Goal: Task Accomplishment & Management: Manage account settings

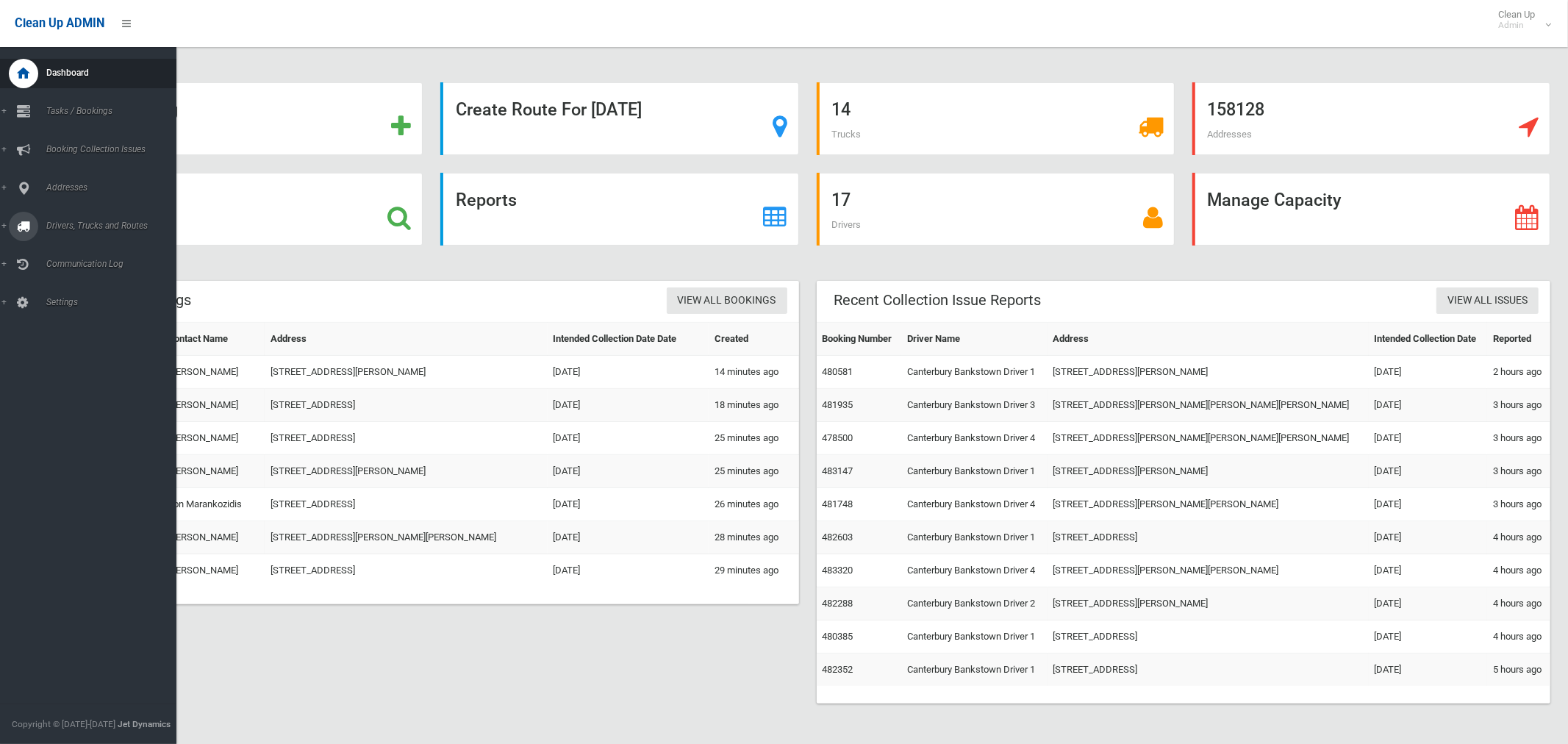
click at [90, 225] on span "Drivers, Trucks and Routes" at bounding box center [109, 225] width 135 height 10
click at [74, 312] on span "Routes" at bounding box center [103, 312] width 122 height 10
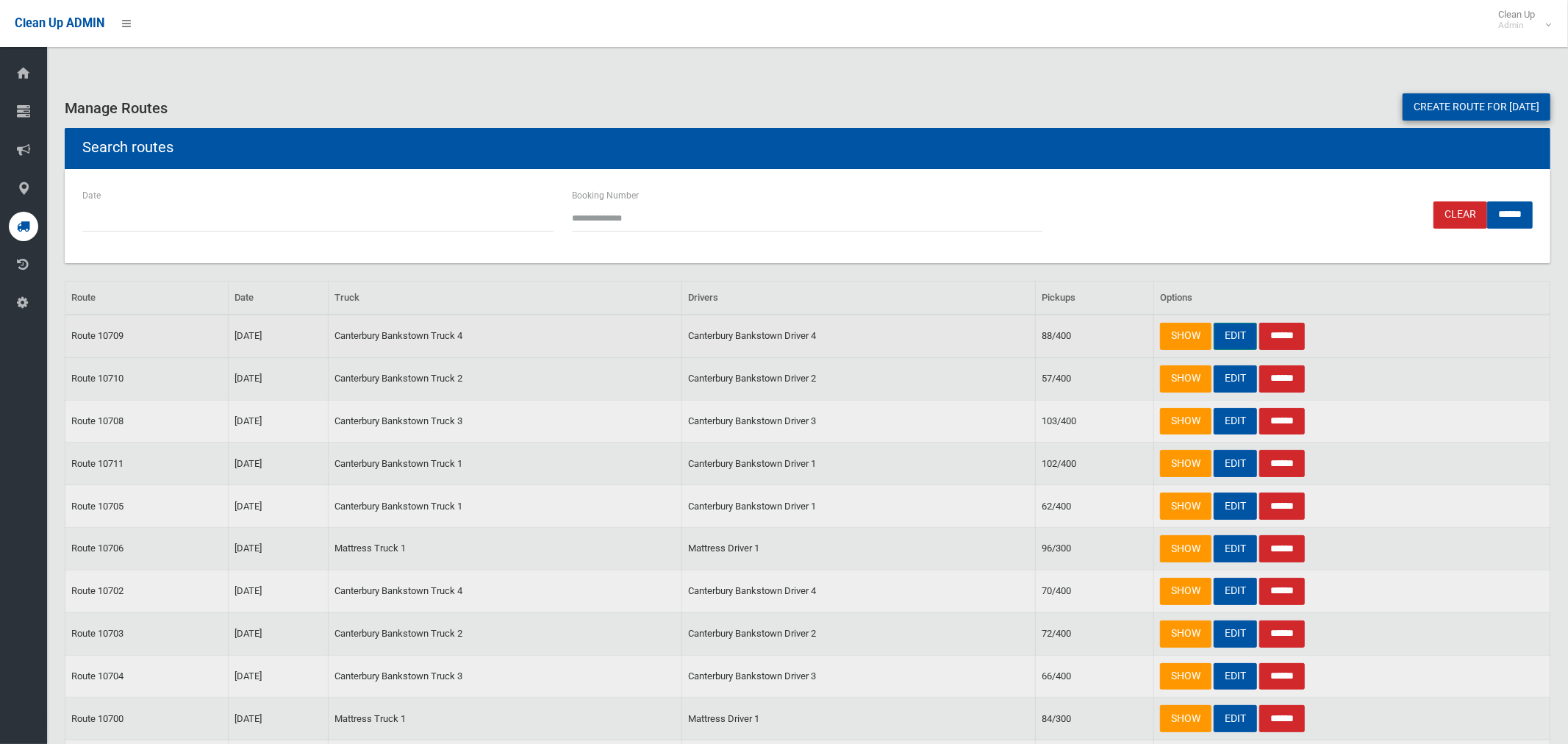
click at [1231, 332] on link "EDIT" at bounding box center [1235, 337] width 43 height 27
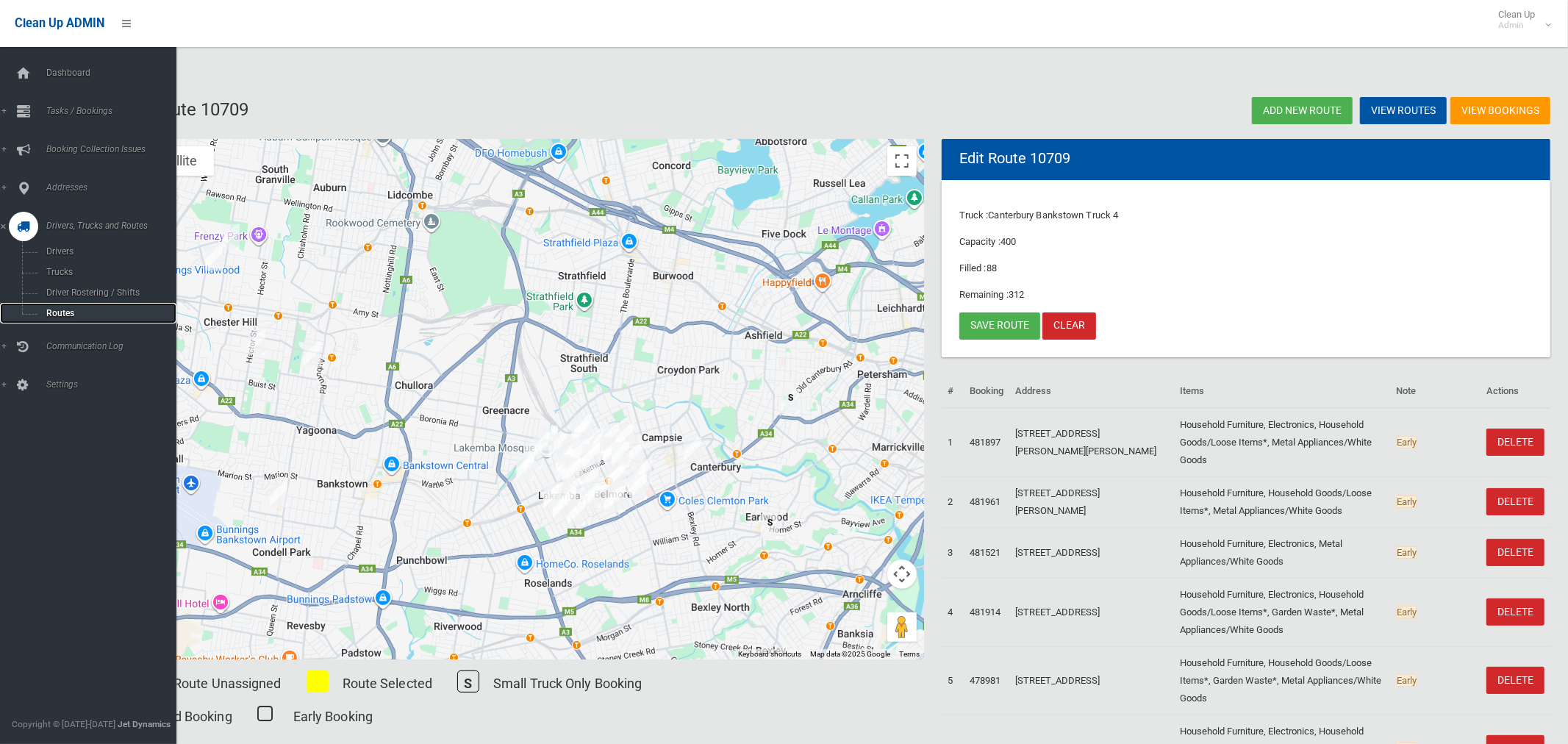
click at [71, 312] on span "Routes" at bounding box center [103, 312] width 122 height 10
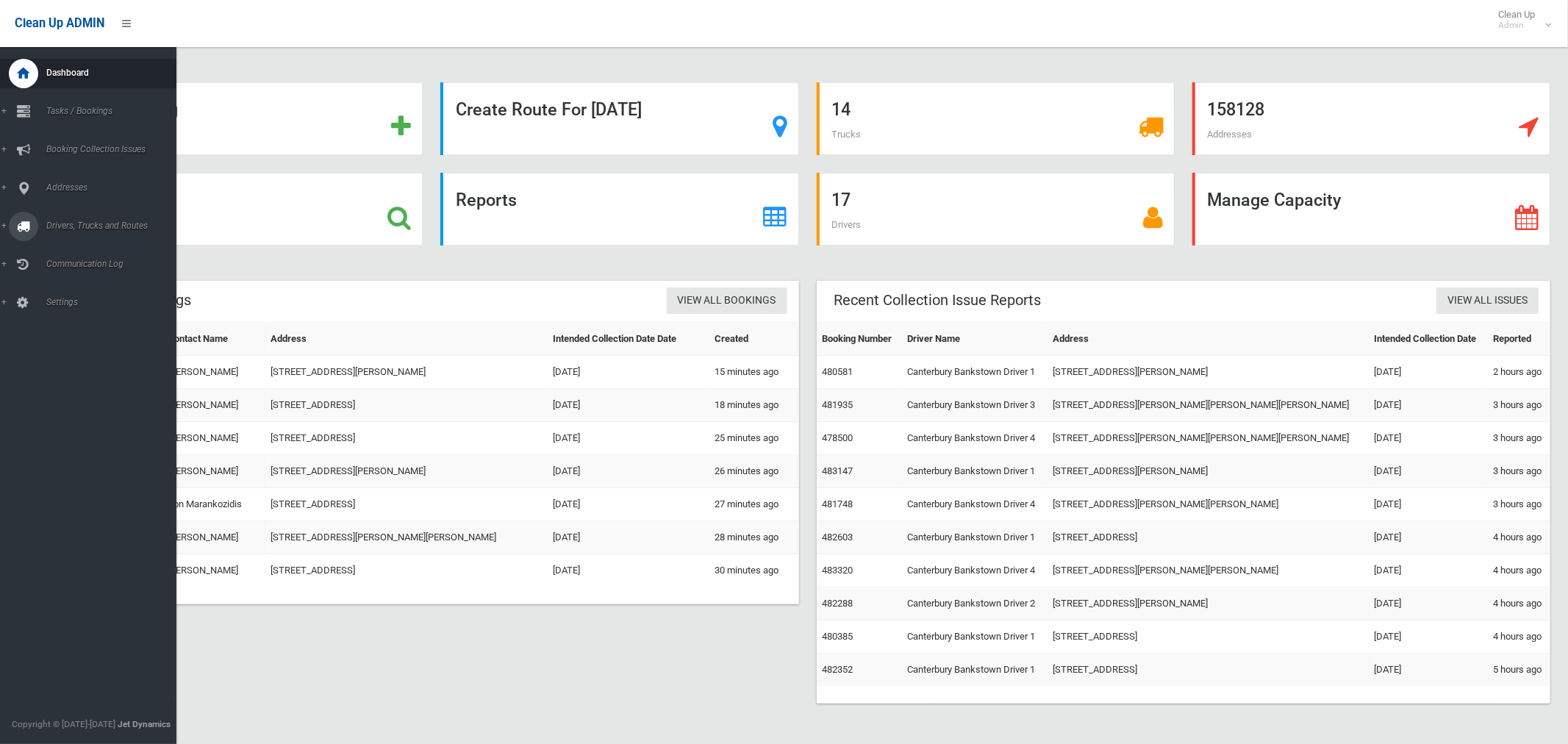
click at [57, 223] on span "Drivers, Trucks and Routes" at bounding box center [109, 225] width 135 height 10
click at [59, 110] on span "Tasks / Bookings" at bounding box center [109, 110] width 135 height 10
click at [59, 219] on span "Search" at bounding box center [103, 218] width 122 height 10
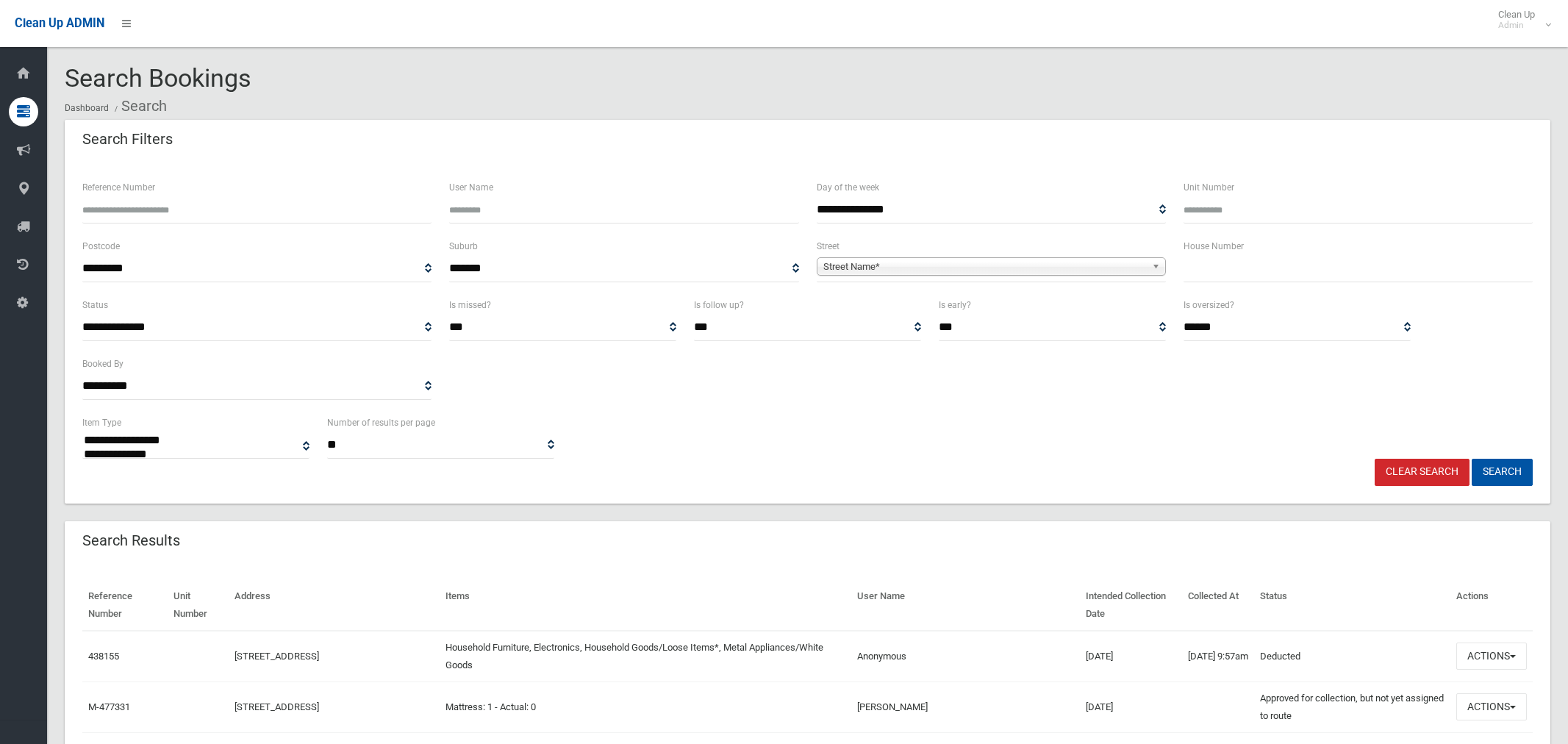
select select
click at [1202, 206] on input "Unit Number" at bounding box center [1358, 210] width 349 height 27
type input "*"
click at [1239, 275] on input "text" at bounding box center [1358, 268] width 349 height 27
type input "*"
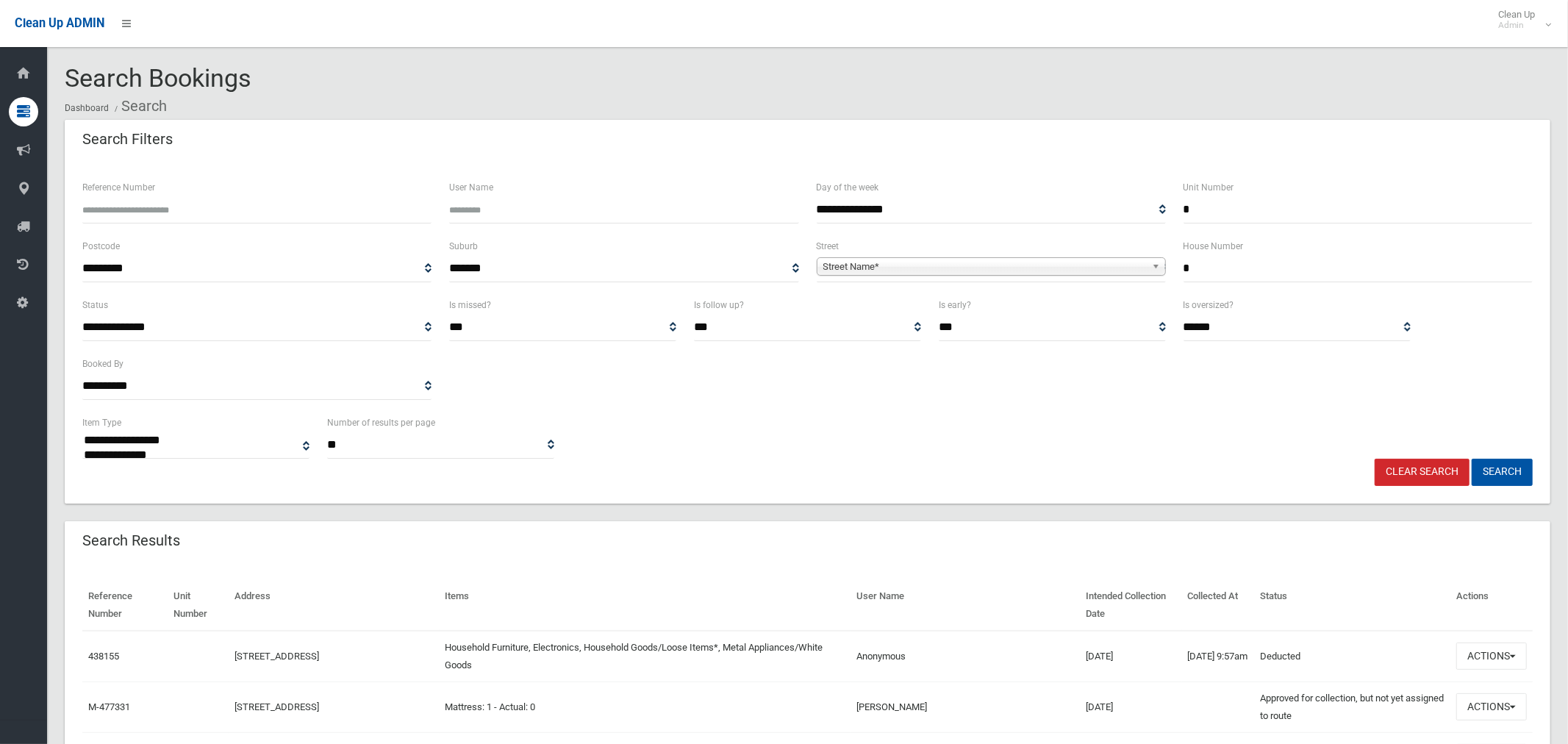
click at [956, 261] on span "Street Name*" at bounding box center [985, 267] width 323 height 18
type input "******"
click at [1002, 307] on li "Townse nd Street (CONDELL PARK 2200)" at bounding box center [991, 308] width 342 height 18
click at [1504, 470] on button "Search" at bounding box center [1502, 472] width 61 height 27
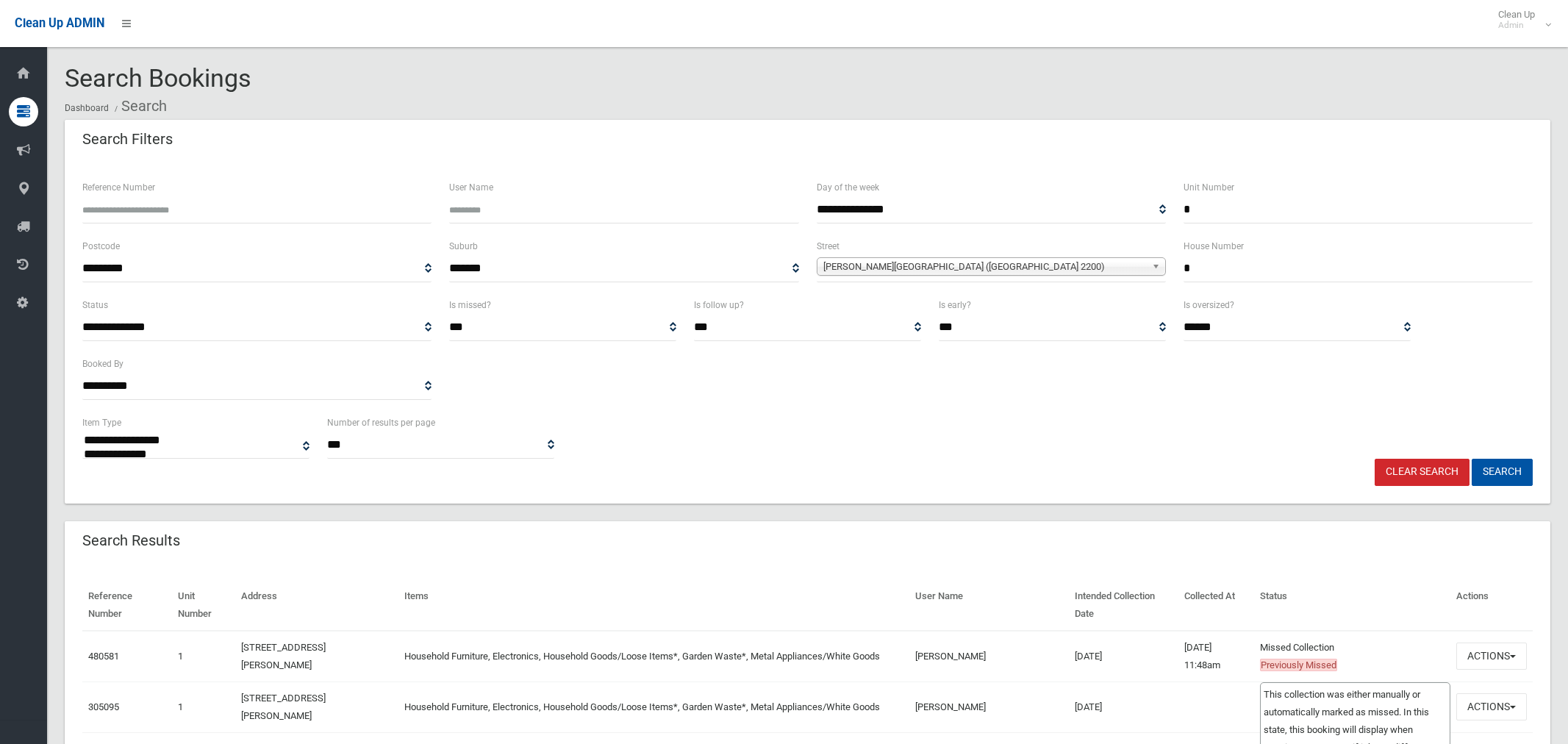
select select
click at [1466, 652] on button "Actions" at bounding box center [1492, 656] width 71 height 27
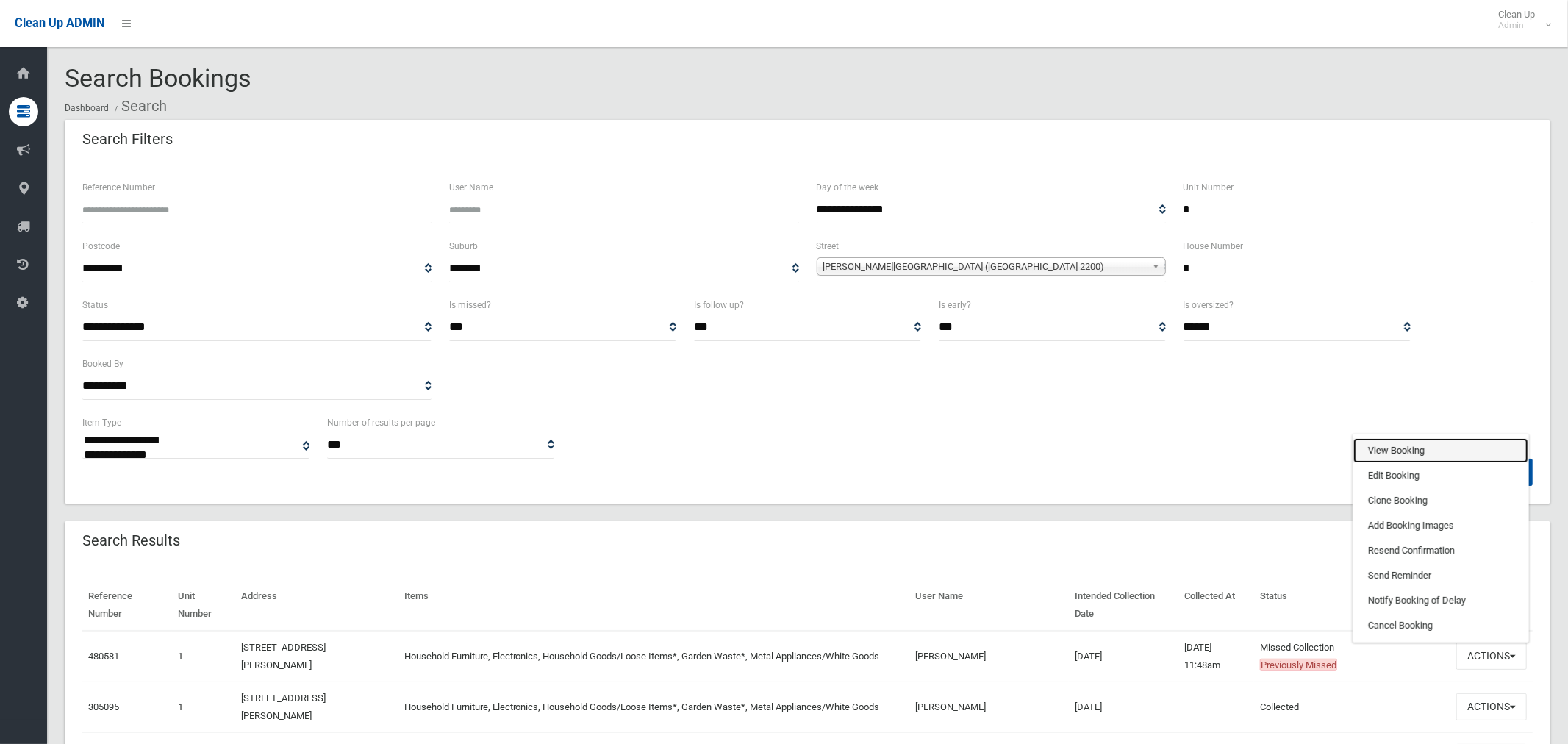
click at [1397, 451] on link "View Booking" at bounding box center [1441, 451] width 175 height 25
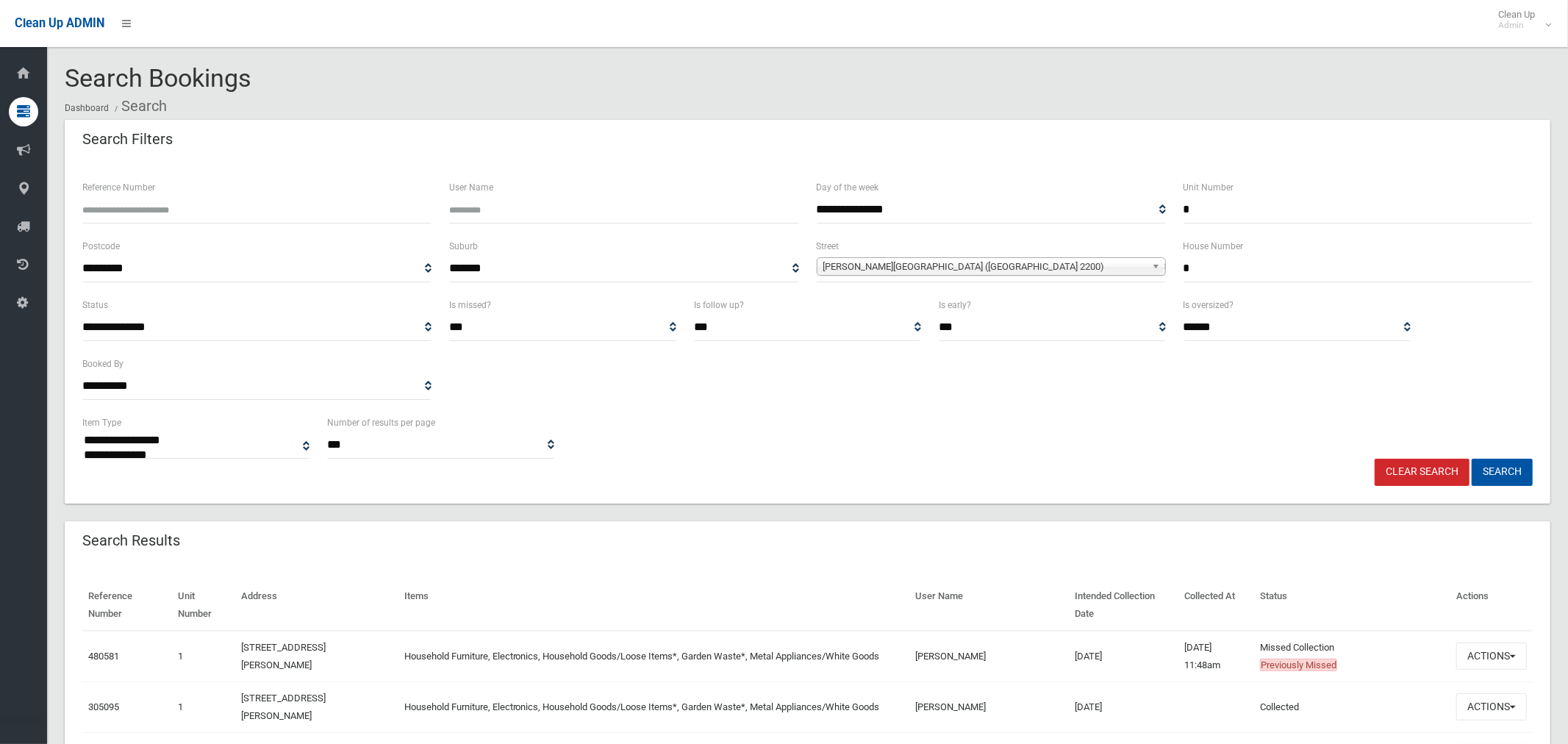
drag, startPoint x: 1191, startPoint y: 200, endPoint x: 1155, endPoint y: 205, distance: 36.3
click at [1155, 205] on div "**********" at bounding box center [808, 208] width 1468 height 59
drag, startPoint x: 1200, startPoint y: 272, endPoint x: 1126, endPoint y: 278, distance: 74.2
click at [1127, 278] on div "**********" at bounding box center [808, 267] width 1468 height 59
type input "**"
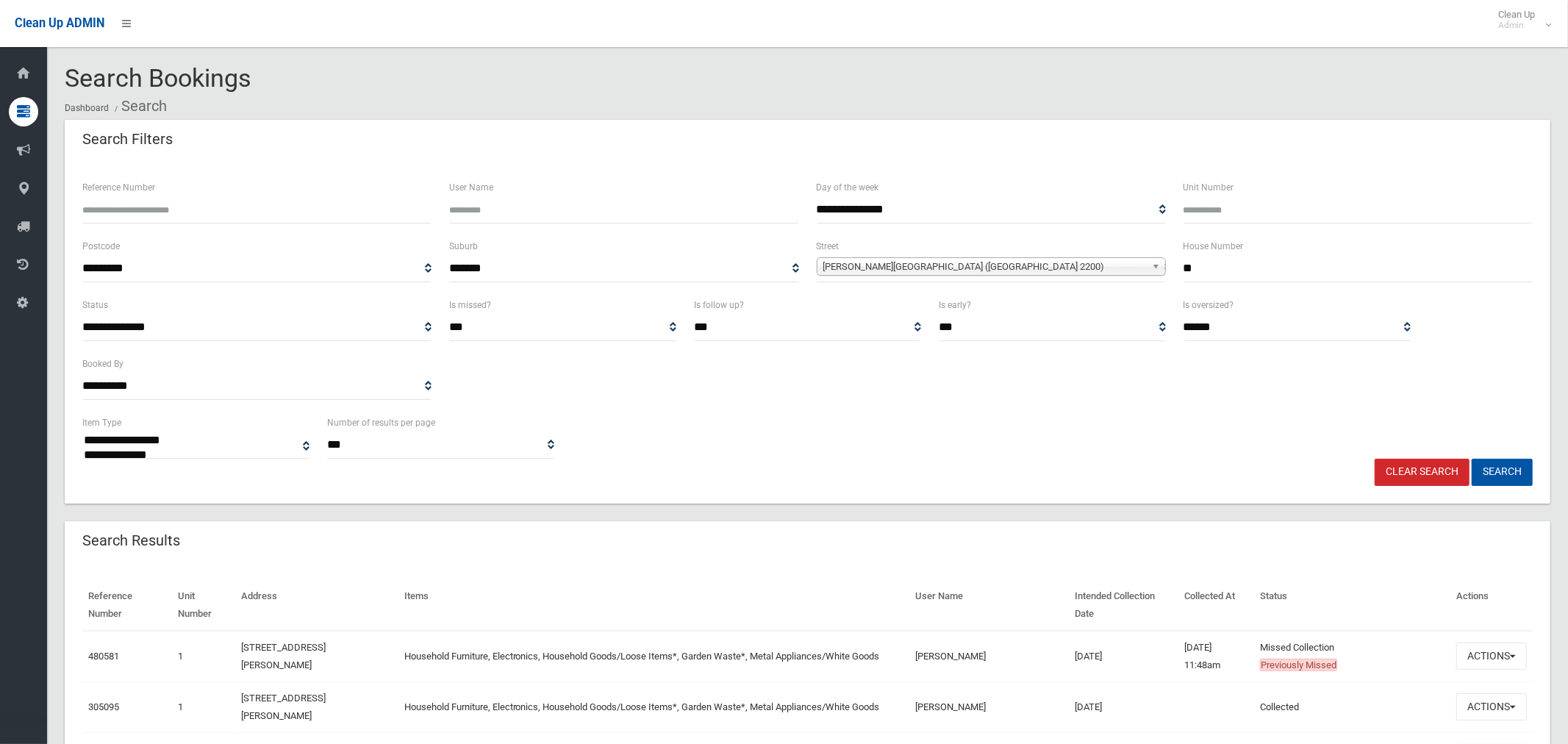
click at [933, 266] on span "Townsend Street (CONDELL PARK 2200)" at bounding box center [985, 267] width 323 height 18
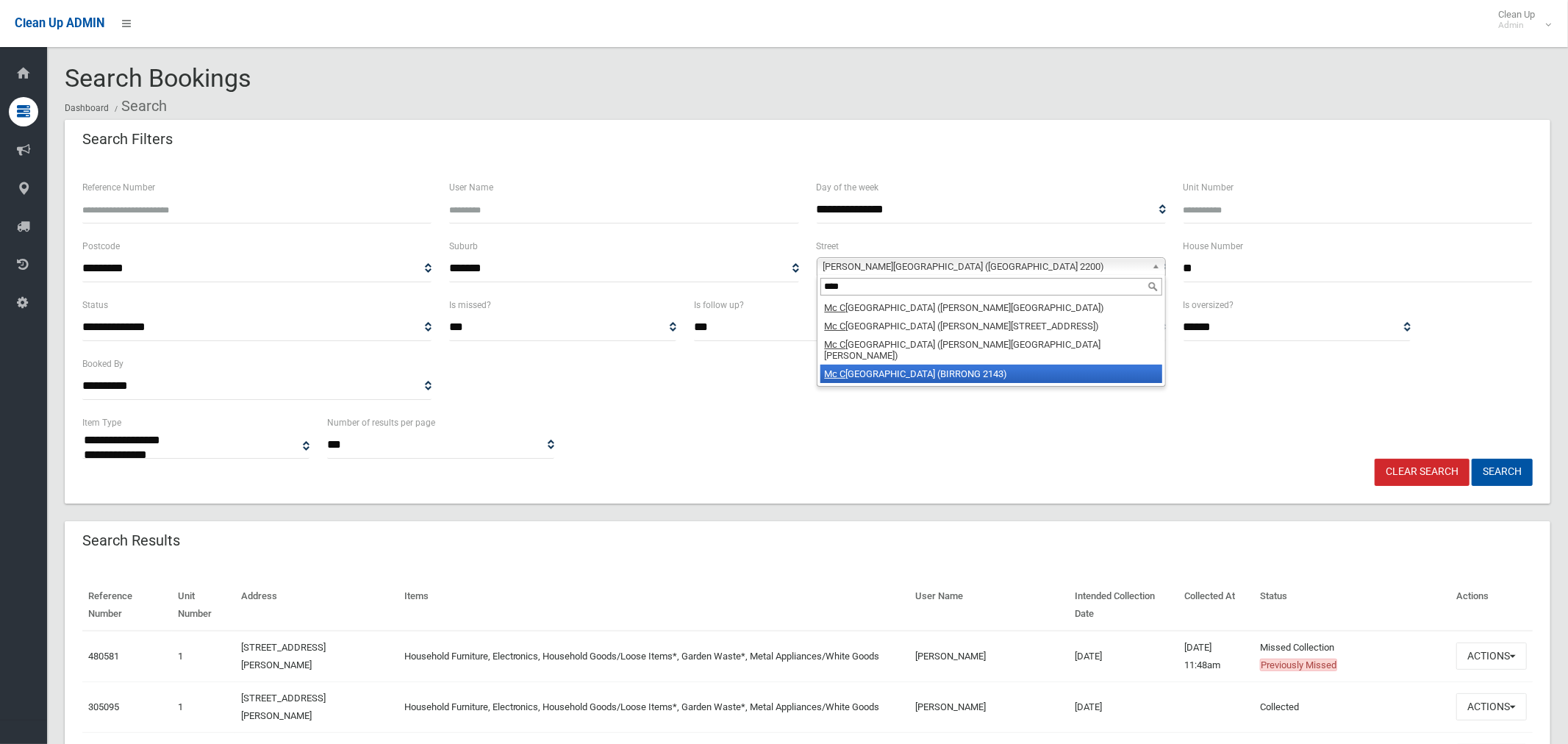
type input "****"
click at [918, 365] on li "Mc C rossin Avenue (BIRRONG 2143)" at bounding box center [991, 373] width 342 height 18
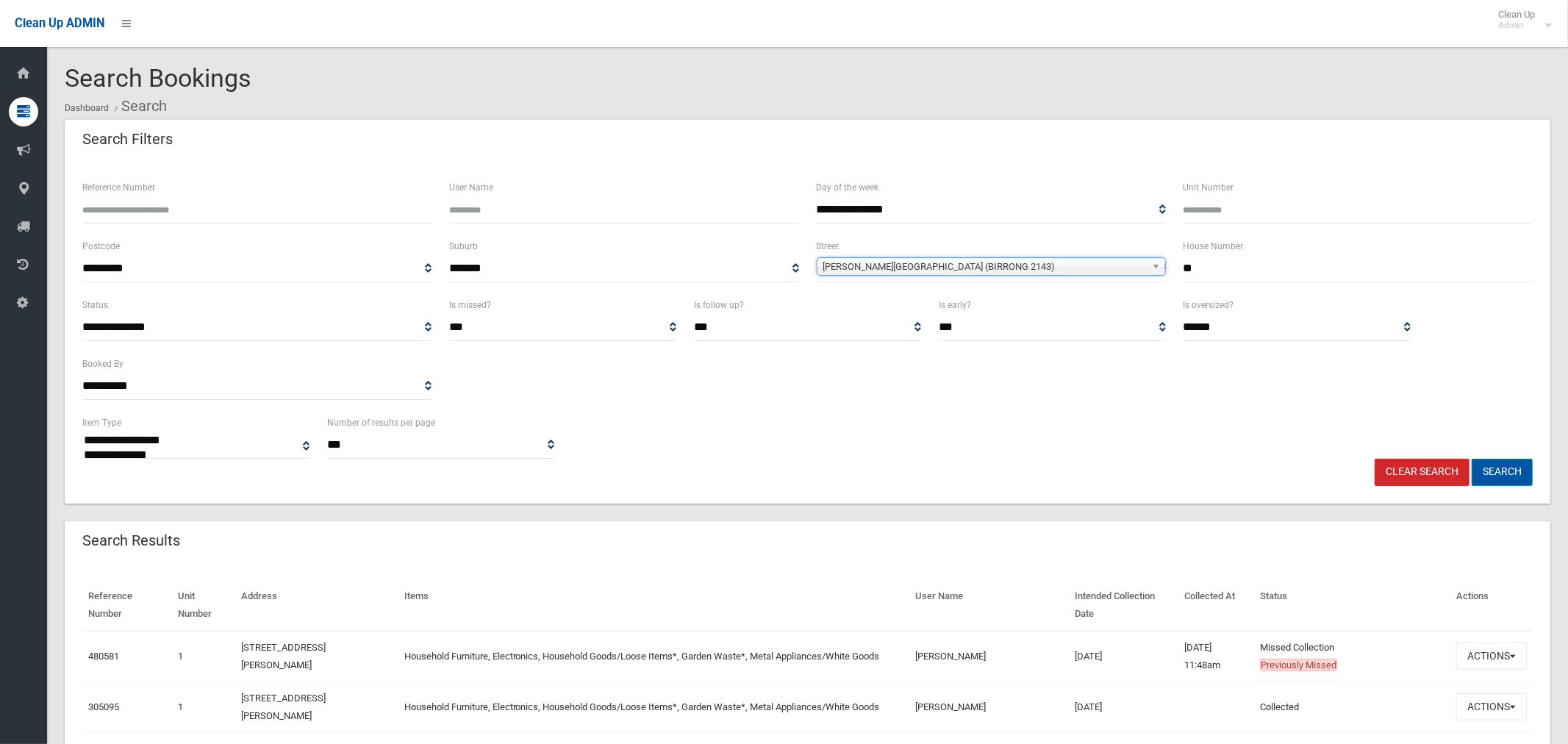
click at [1498, 472] on button "Search" at bounding box center [1502, 472] width 61 height 27
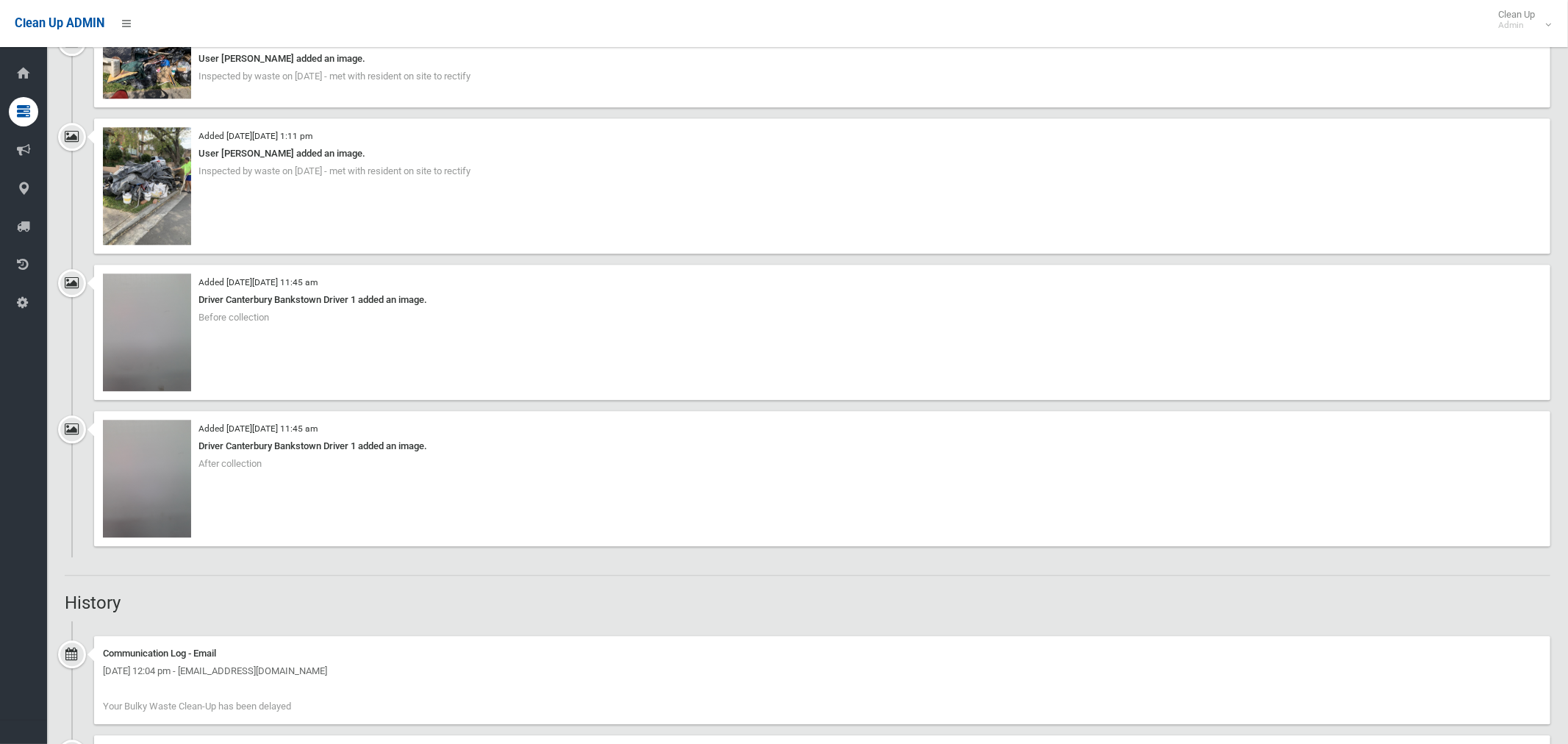
scroll to position [3155, 0]
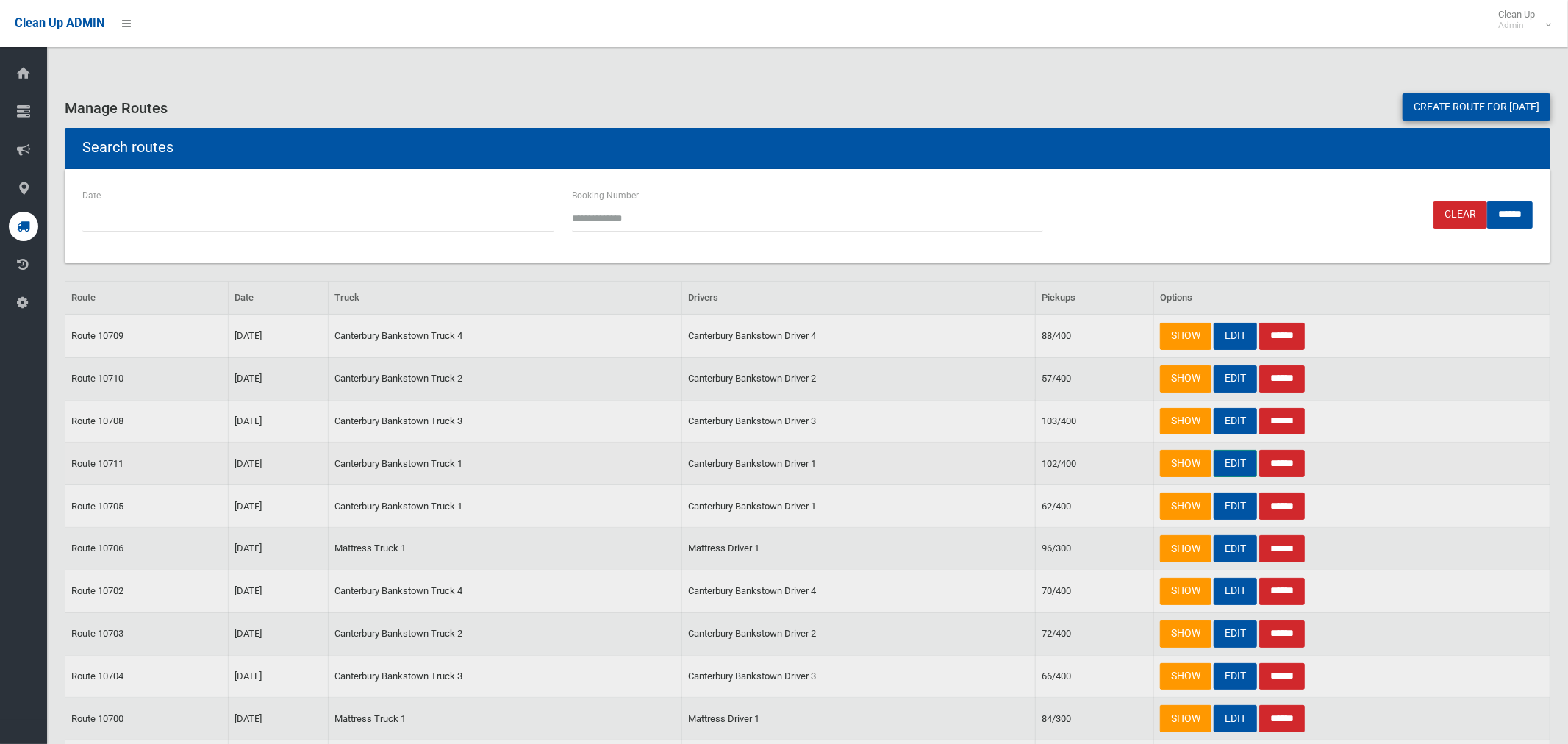
click at [1225, 460] on link "EDIT" at bounding box center [1235, 463] width 43 height 27
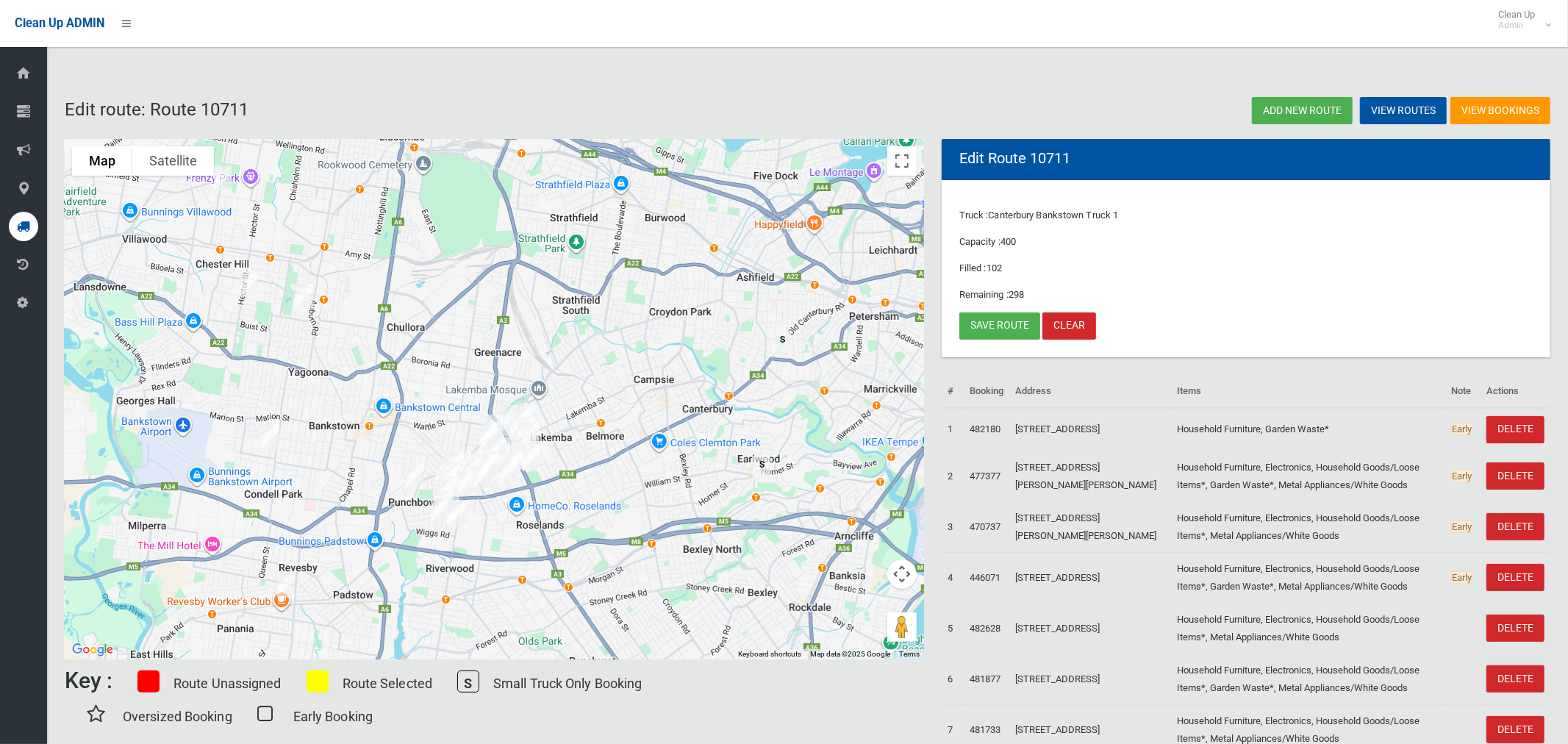
click at [278, 440] on img "1/6 Townsend Street, CONDELL PARK NSW 2200" at bounding box center [270, 436] width 30 height 37
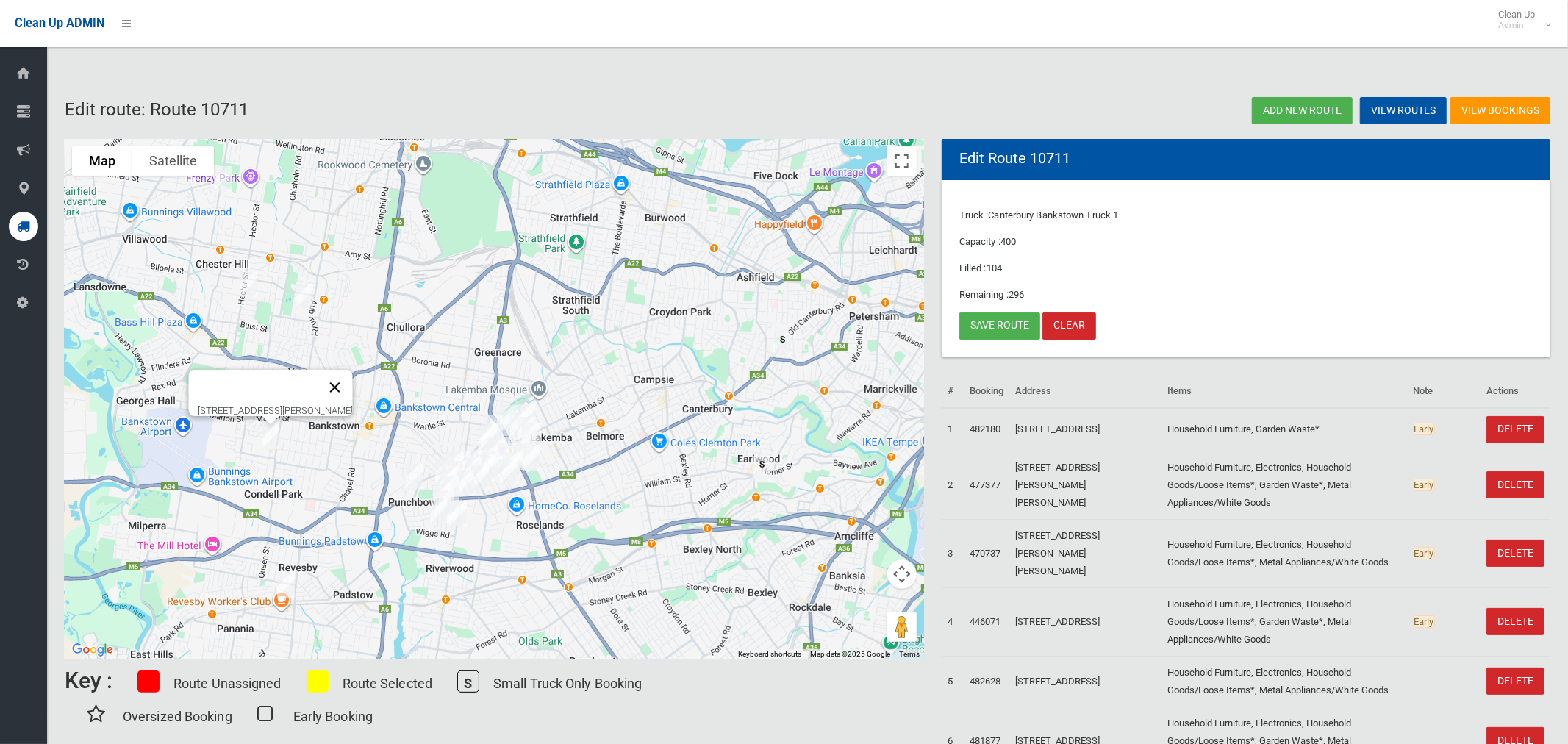
click at [353, 381] on button "Close" at bounding box center [335, 387] width 35 height 35
click at [1001, 324] on link "Save route" at bounding box center [1000, 326] width 81 height 27
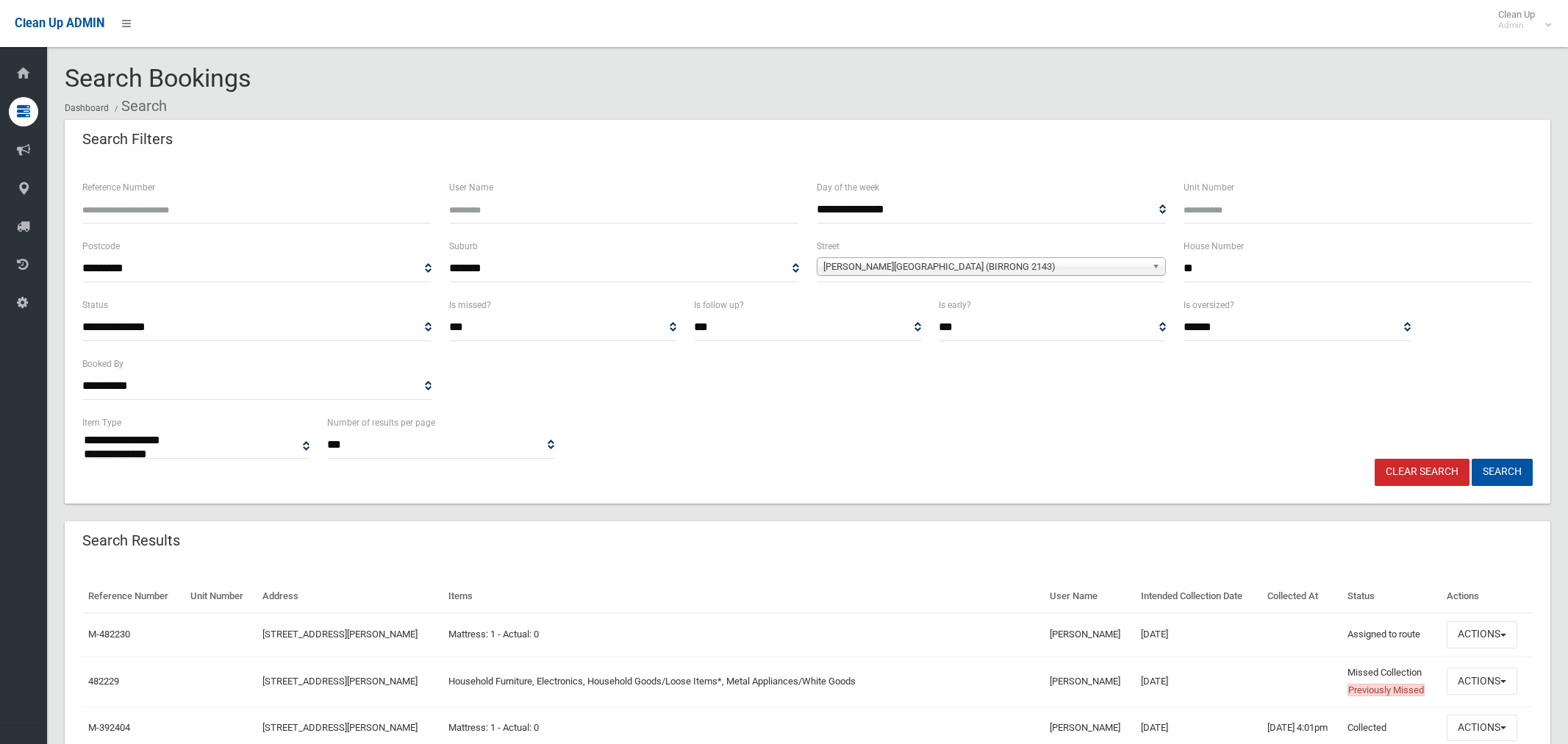
select select
click at [1470, 680] on button "Actions" at bounding box center [1482, 681] width 71 height 27
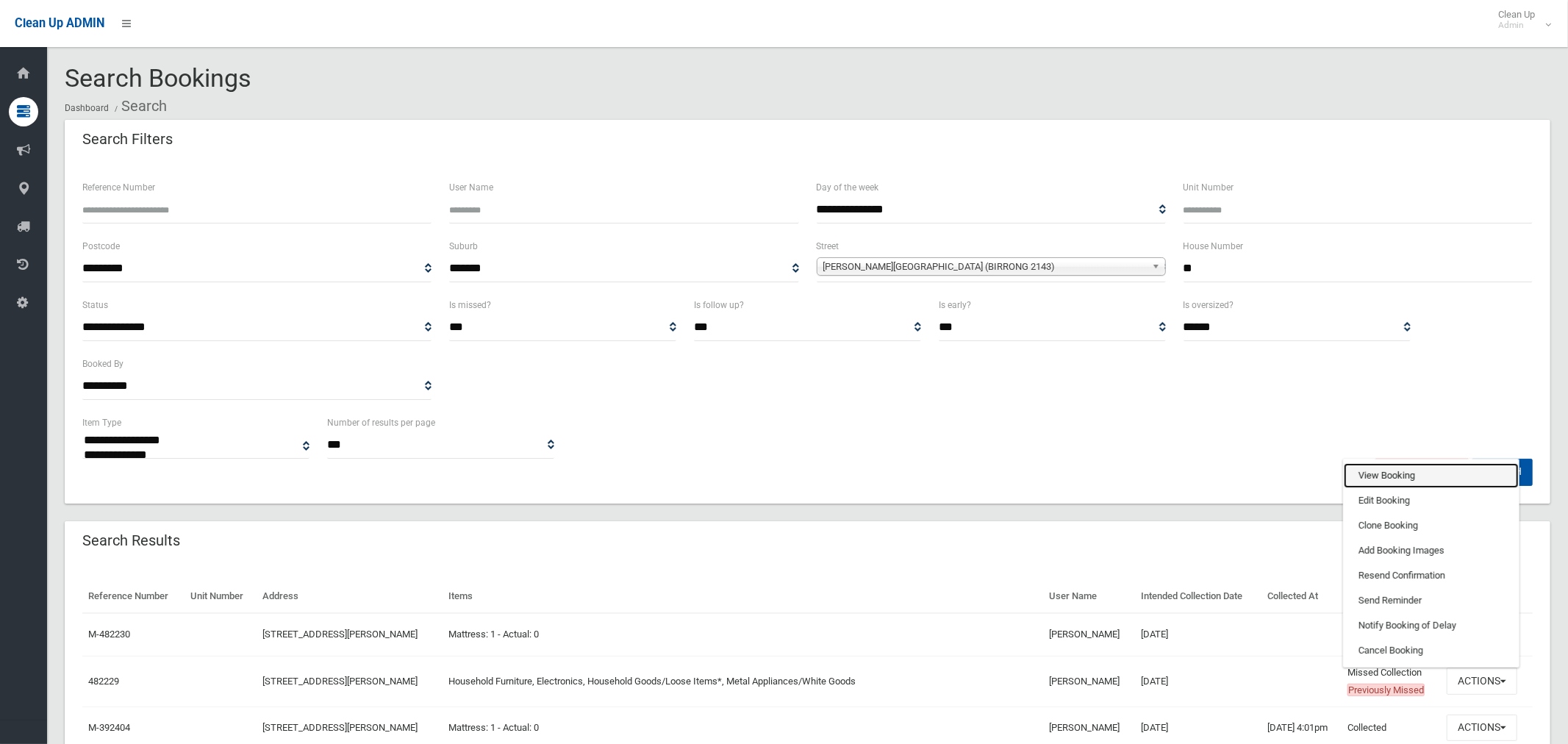
click at [1385, 469] on link "View Booking" at bounding box center [1431, 476] width 175 height 25
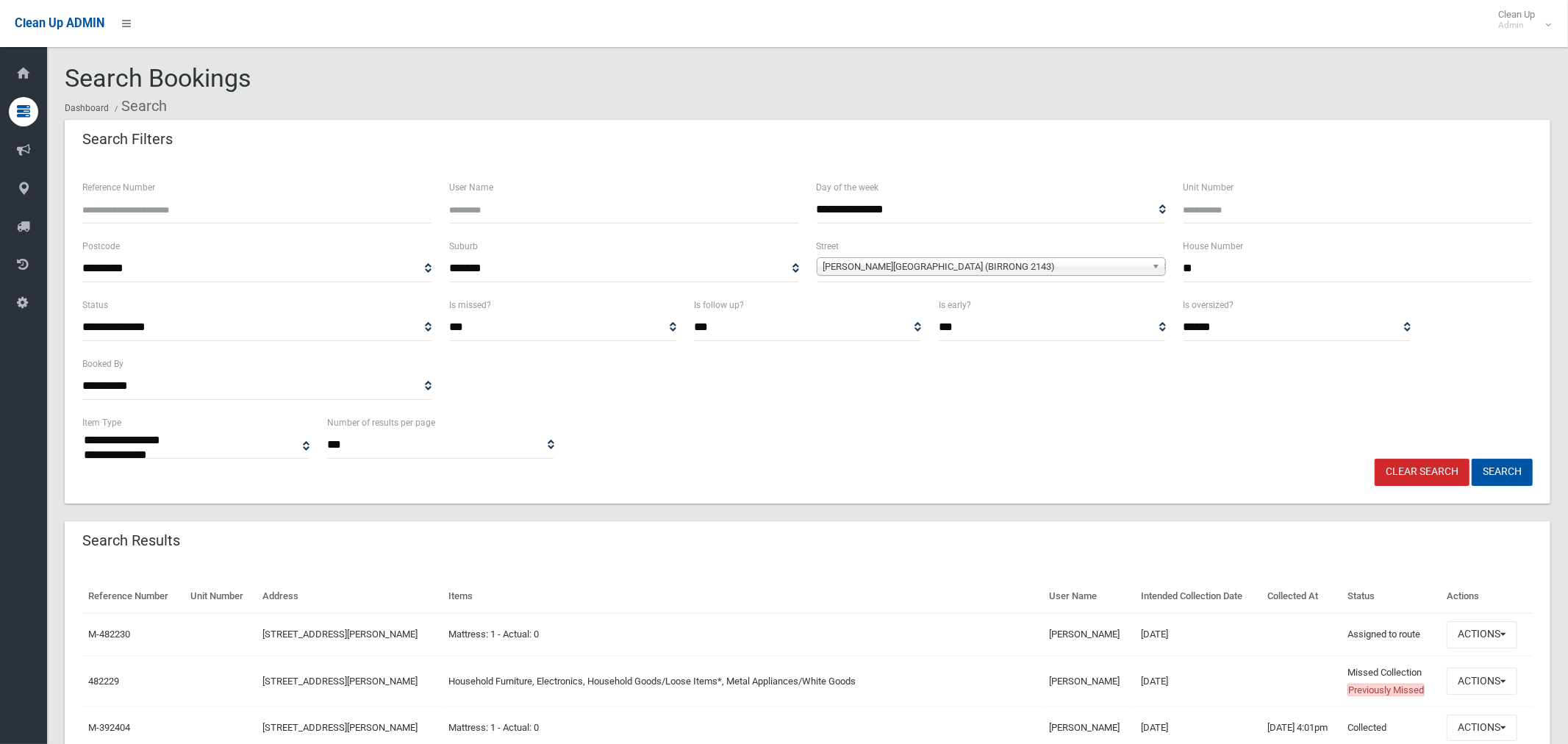
drag, startPoint x: 1202, startPoint y: 263, endPoint x: 1161, endPoint y: 259, distance: 41.2
click at [1161, 259] on div "**********" at bounding box center [808, 267] width 1468 height 59
type input "***"
click at [980, 264] on span "Mc Crossin Avenue (BIRRONG 2143)" at bounding box center [985, 267] width 323 height 18
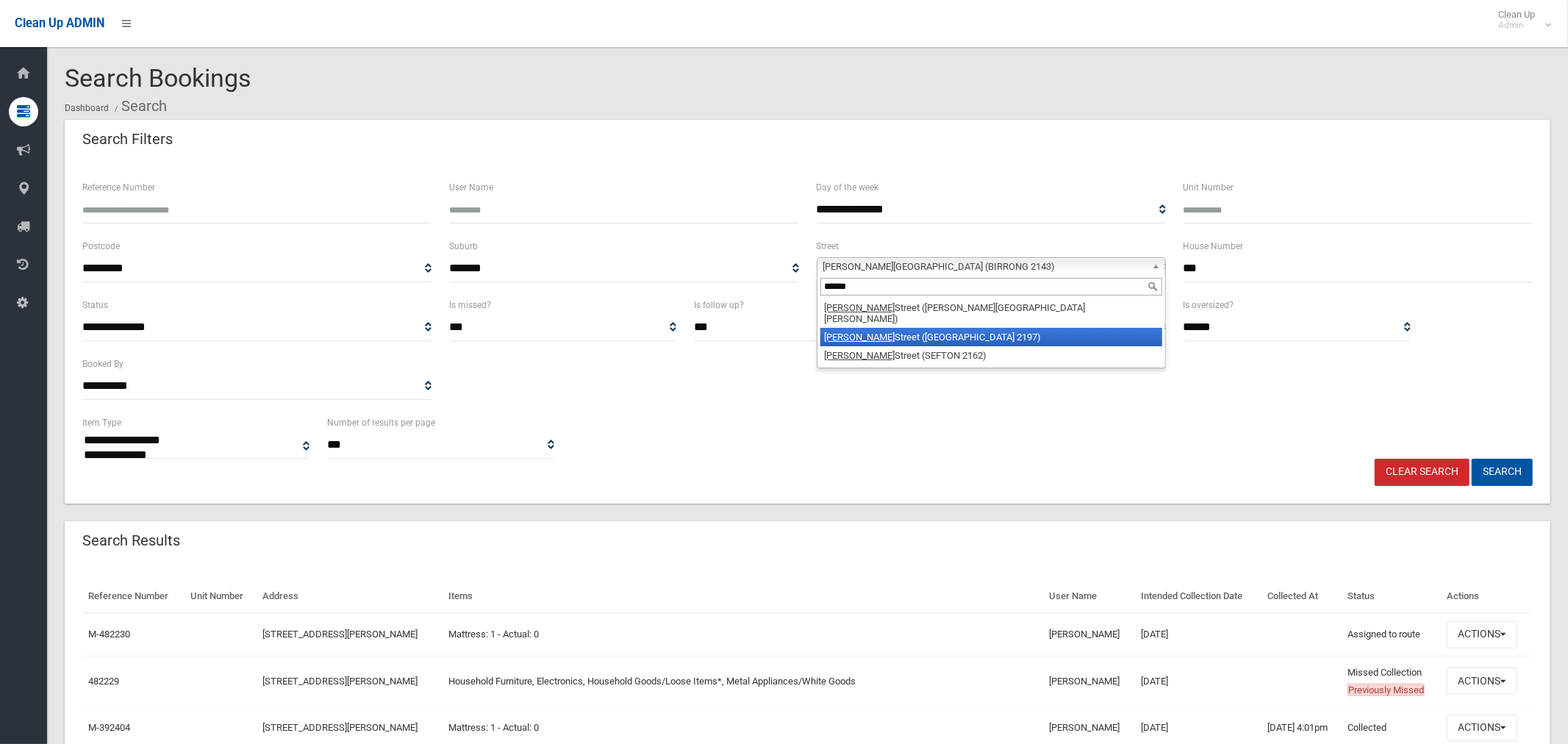
type input "******"
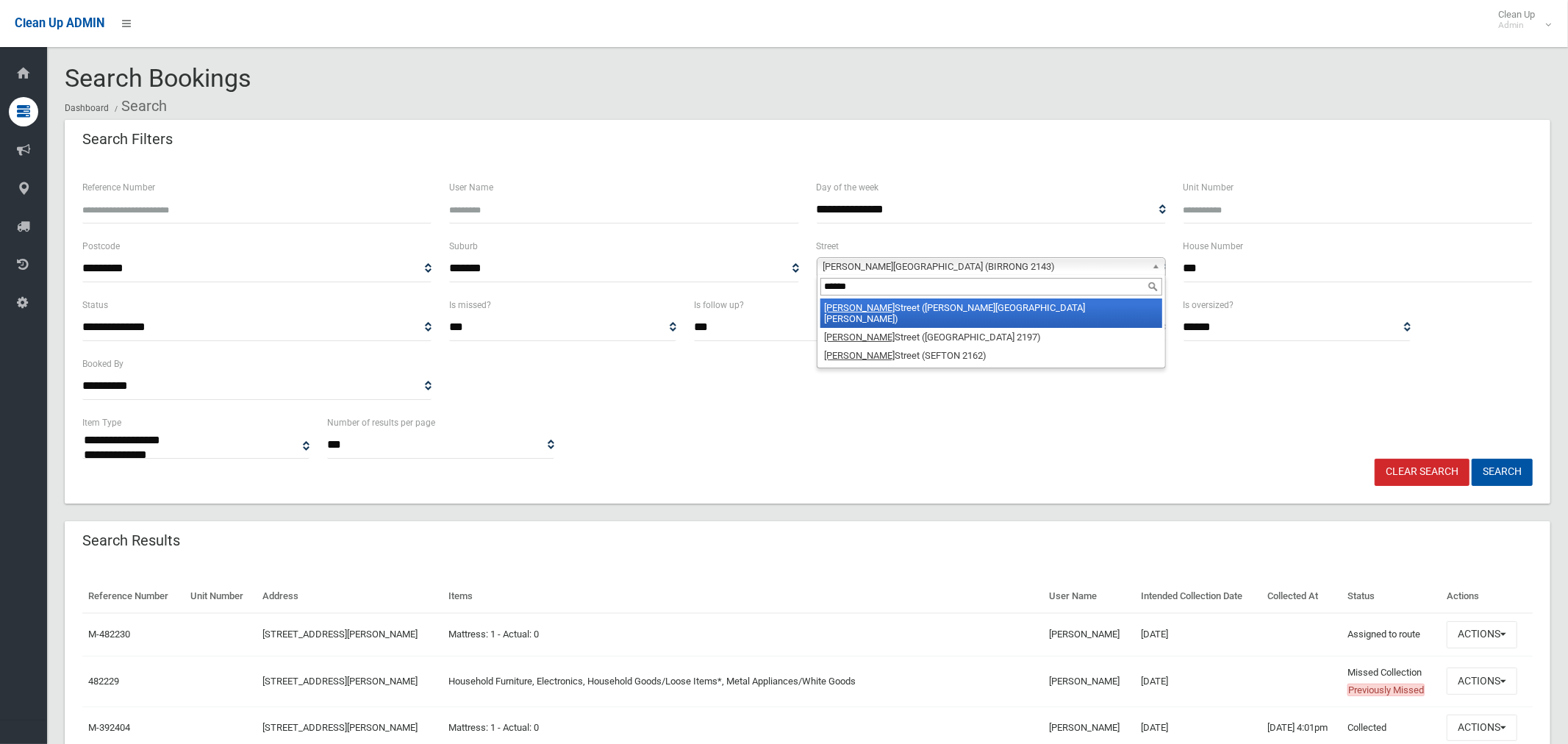
click at [966, 311] on li "Hector Street (CHESTER HILL 2162)" at bounding box center [991, 313] width 342 height 30
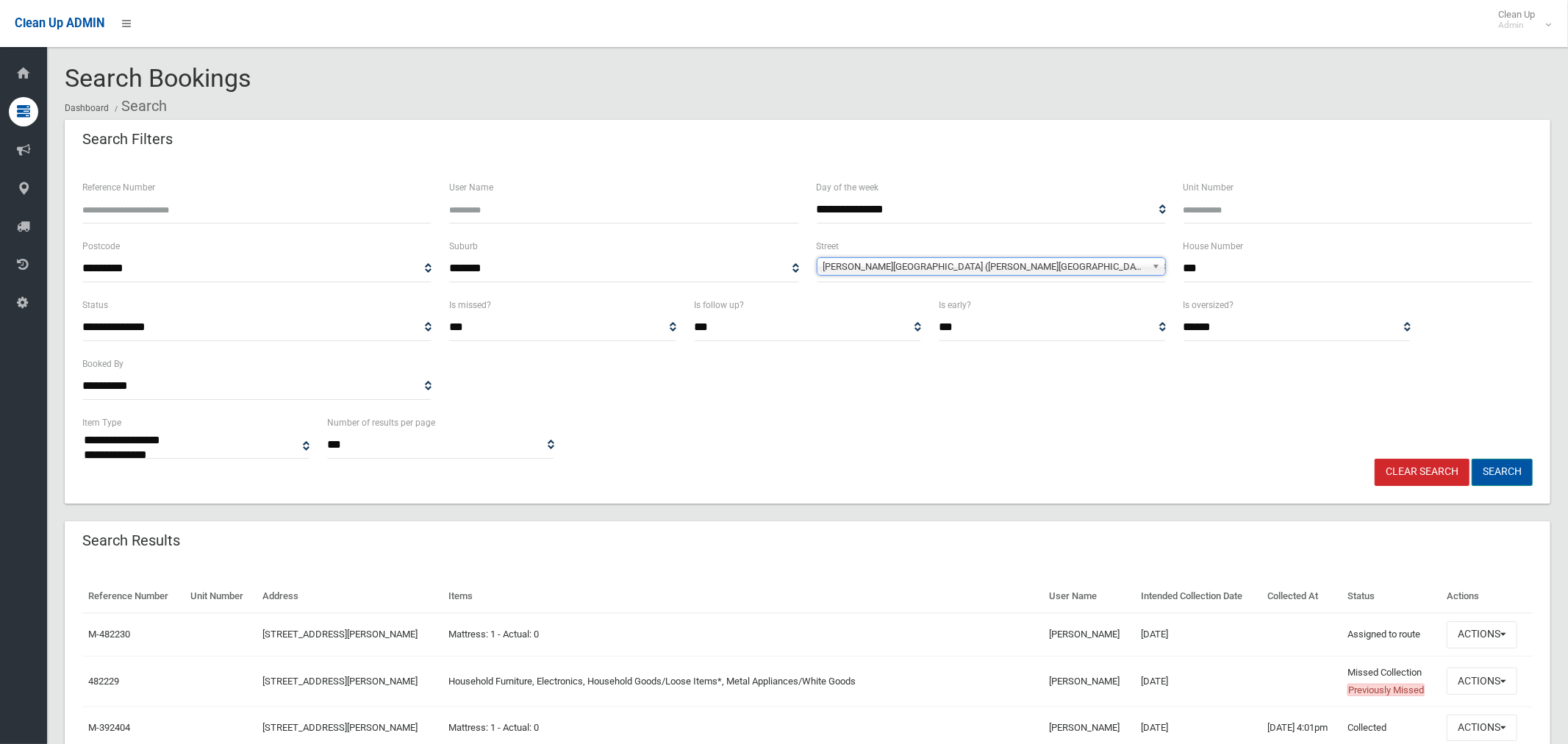
click at [1513, 469] on button "Search" at bounding box center [1502, 472] width 61 height 27
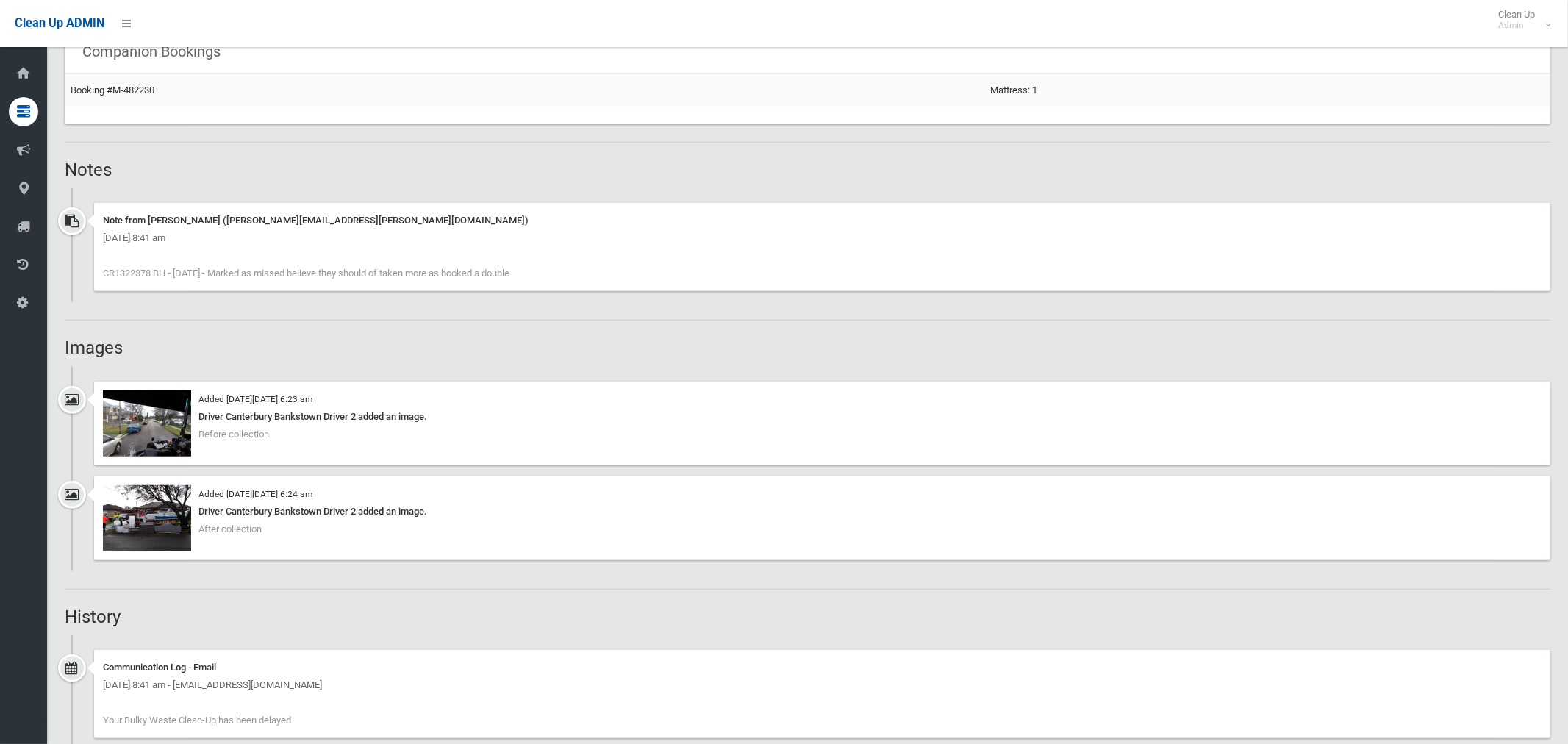
scroll to position [964, 0]
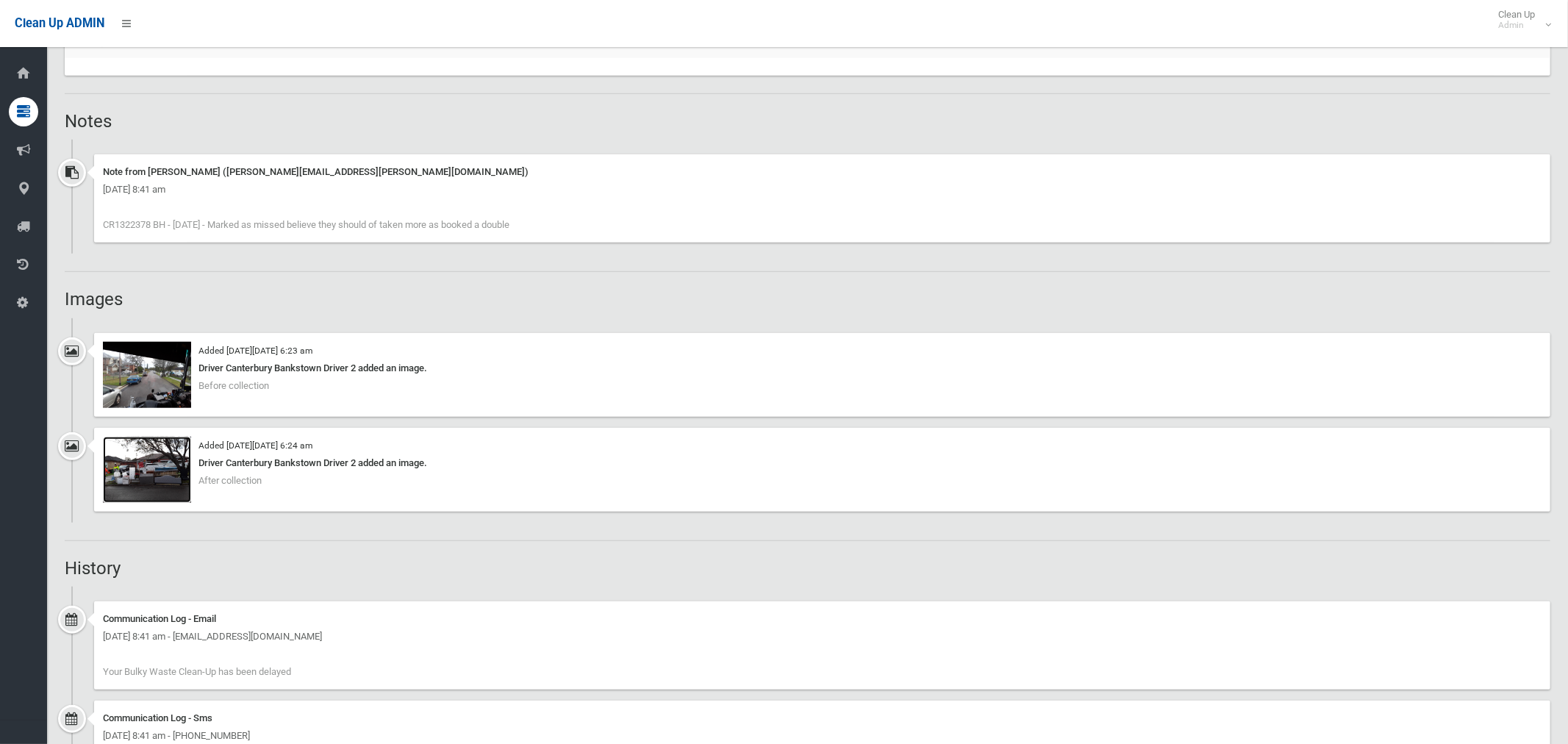
click at [141, 465] on img at bounding box center [147, 470] width 88 height 66
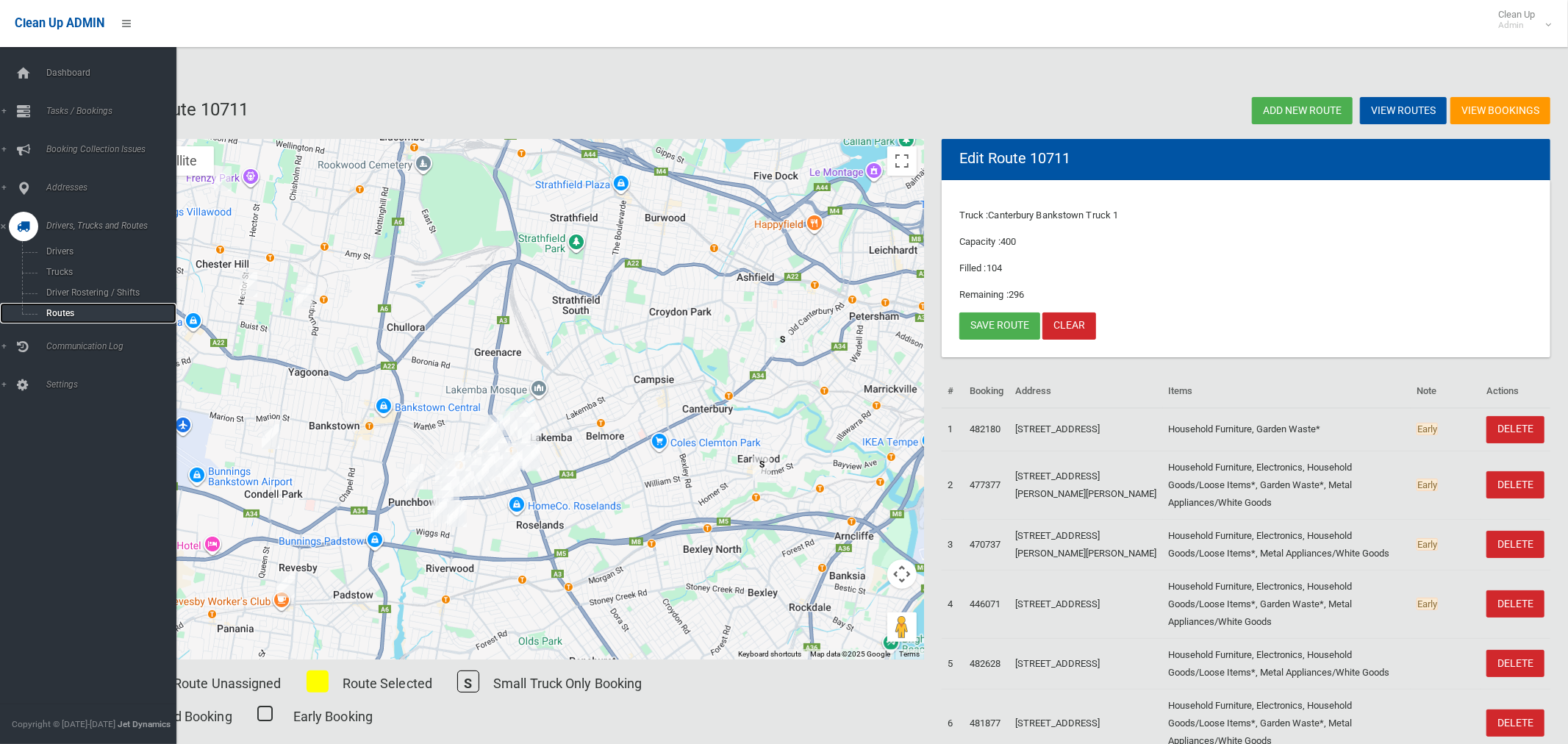
click at [67, 312] on span "Routes" at bounding box center [103, 312] width 122 height 10
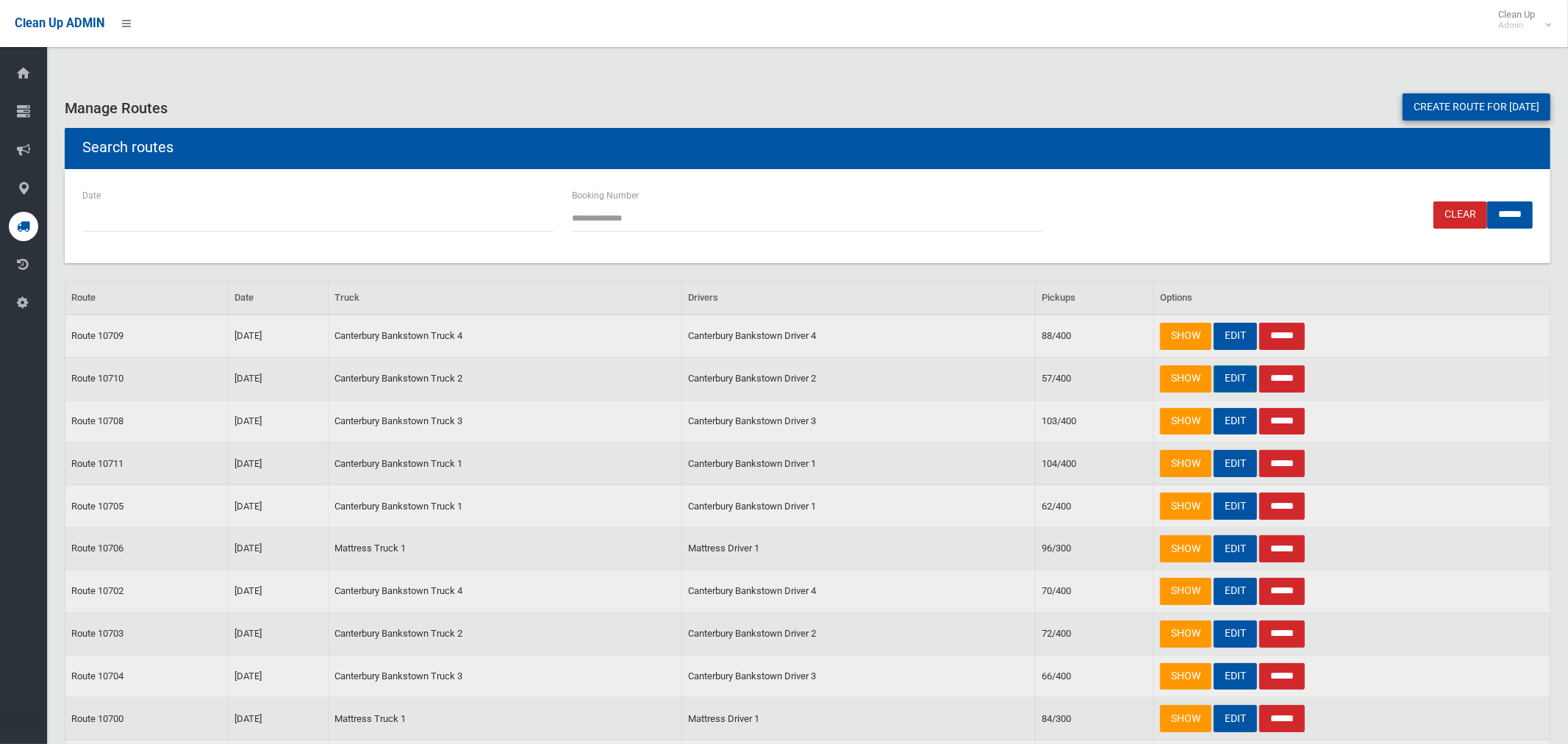
click at [1226, 376] on link "EDIT" at bounding box center [1235, 379] width 43 height 27
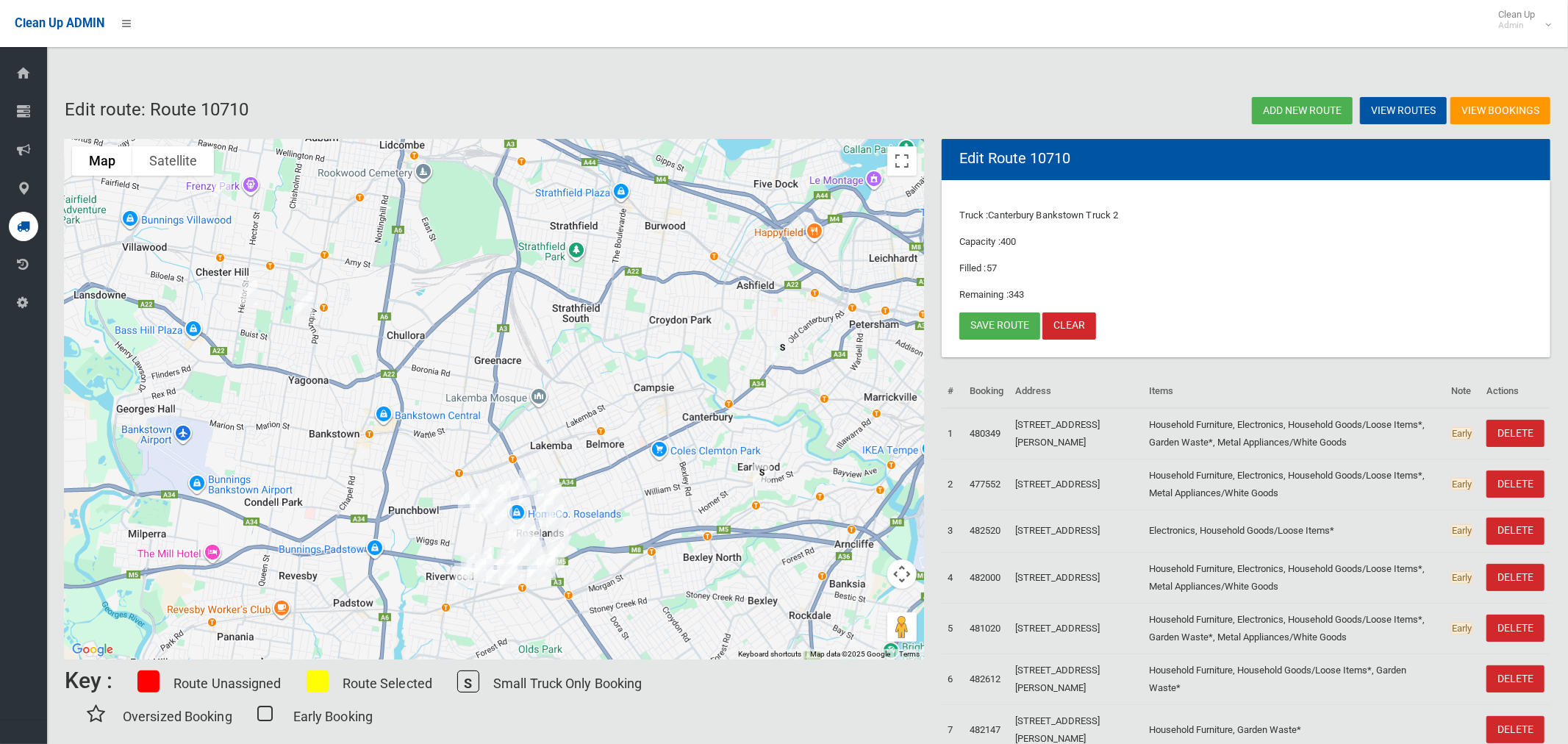
click at [305, 306] on img "55 Mc Crossin Avenue, BIRRONG NSW 2143" at bounding box center [304, 304] width 30 height 37
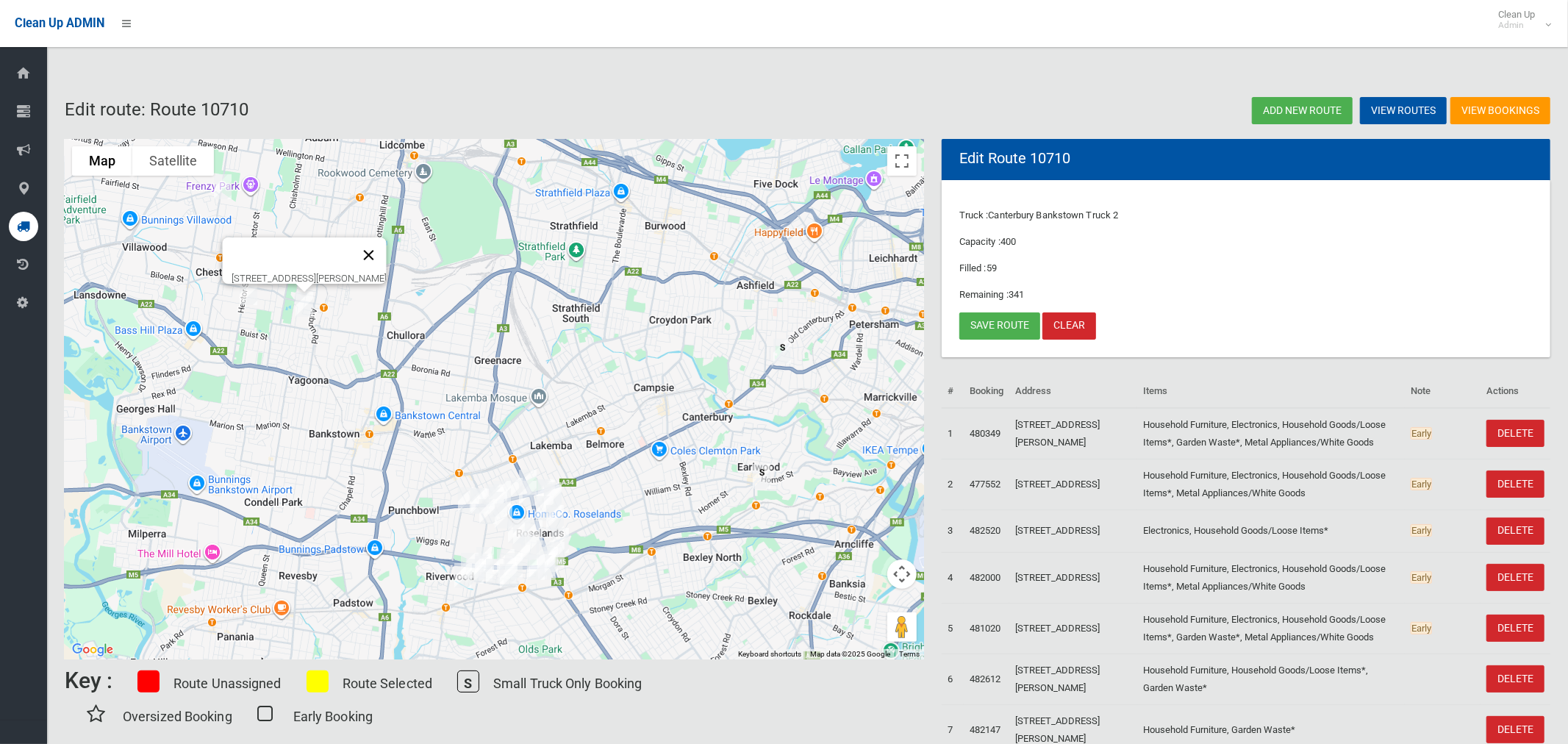
click at [384, 244] on button "Close" at bounding box center [369, 255] width 35 height 35
click at [249, 299] on img "240 Hector Street, CHESTER HILL NSW 2162" at bounding box center [248, 293] width 30 height 37
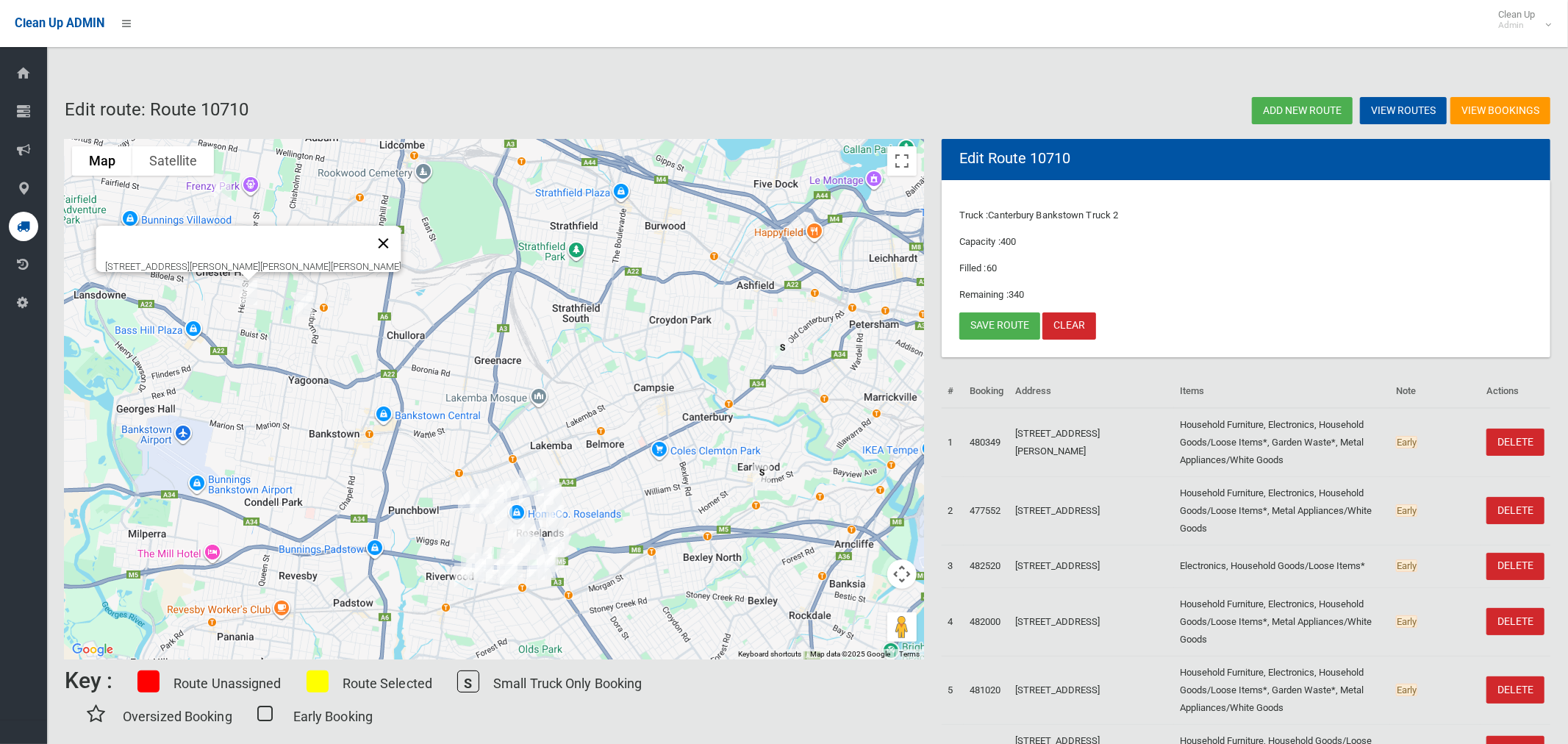
click at [366, 235] on button "Close" at bounding box center [383, 242] width 35 height 35
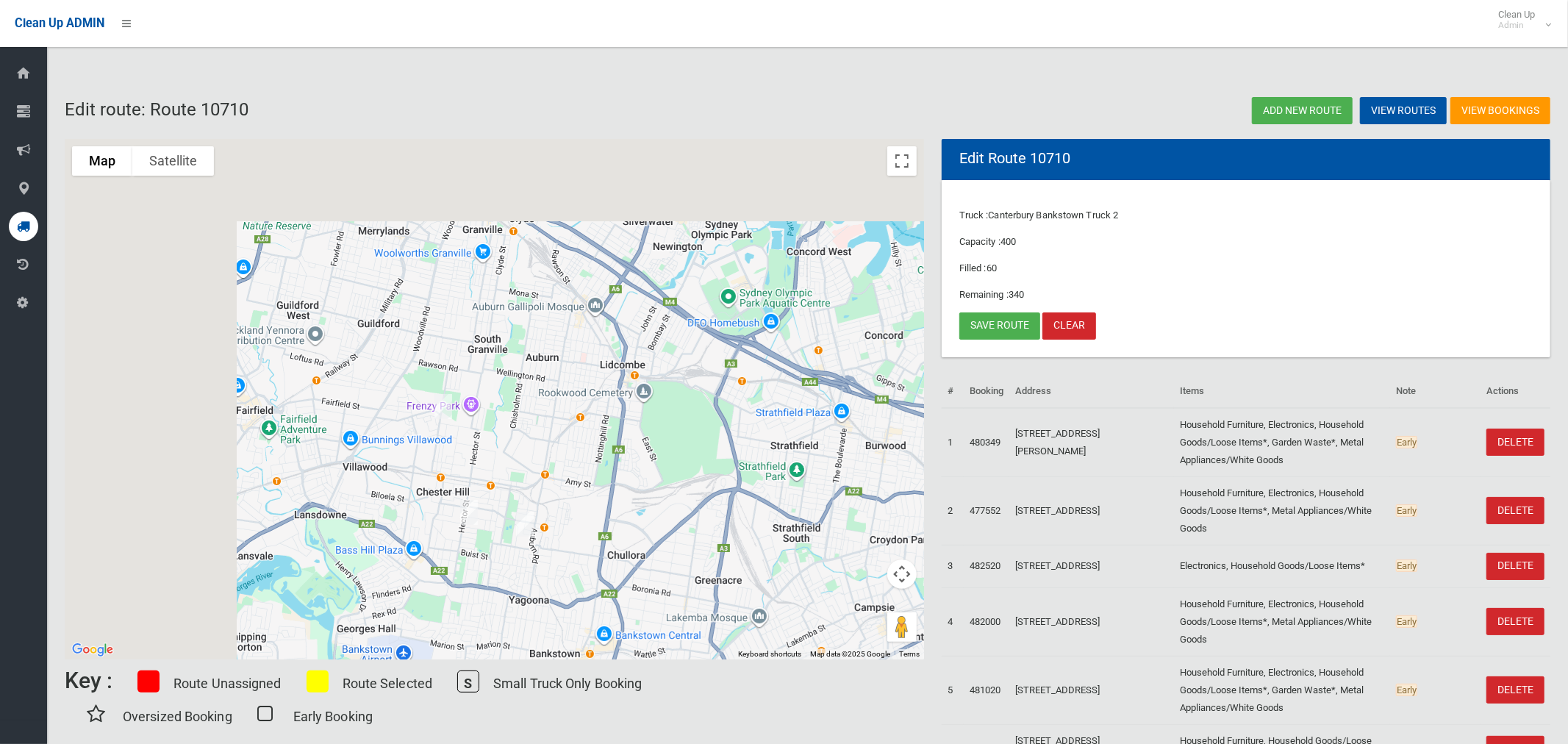
drag, startPoint x: 492, startPoint y: 361, endPoint x: 637, endPoint y: 461, distance: 176.1
click at [637, 461] on div at bounding box center [495, 399] width 860 height 521
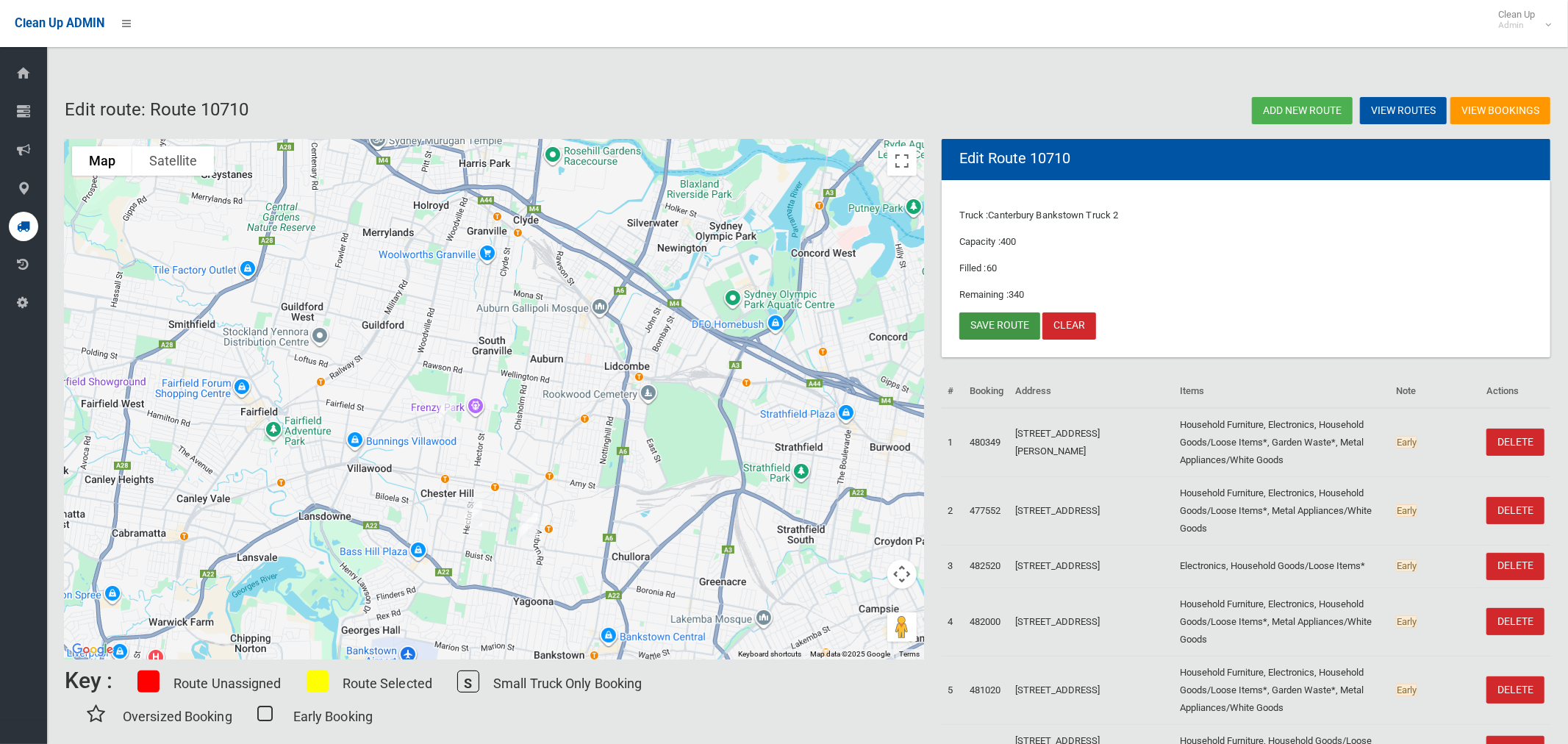
click at [992, 328] on link "Save route" at bounding box center [1000, 326] width 81 height 27
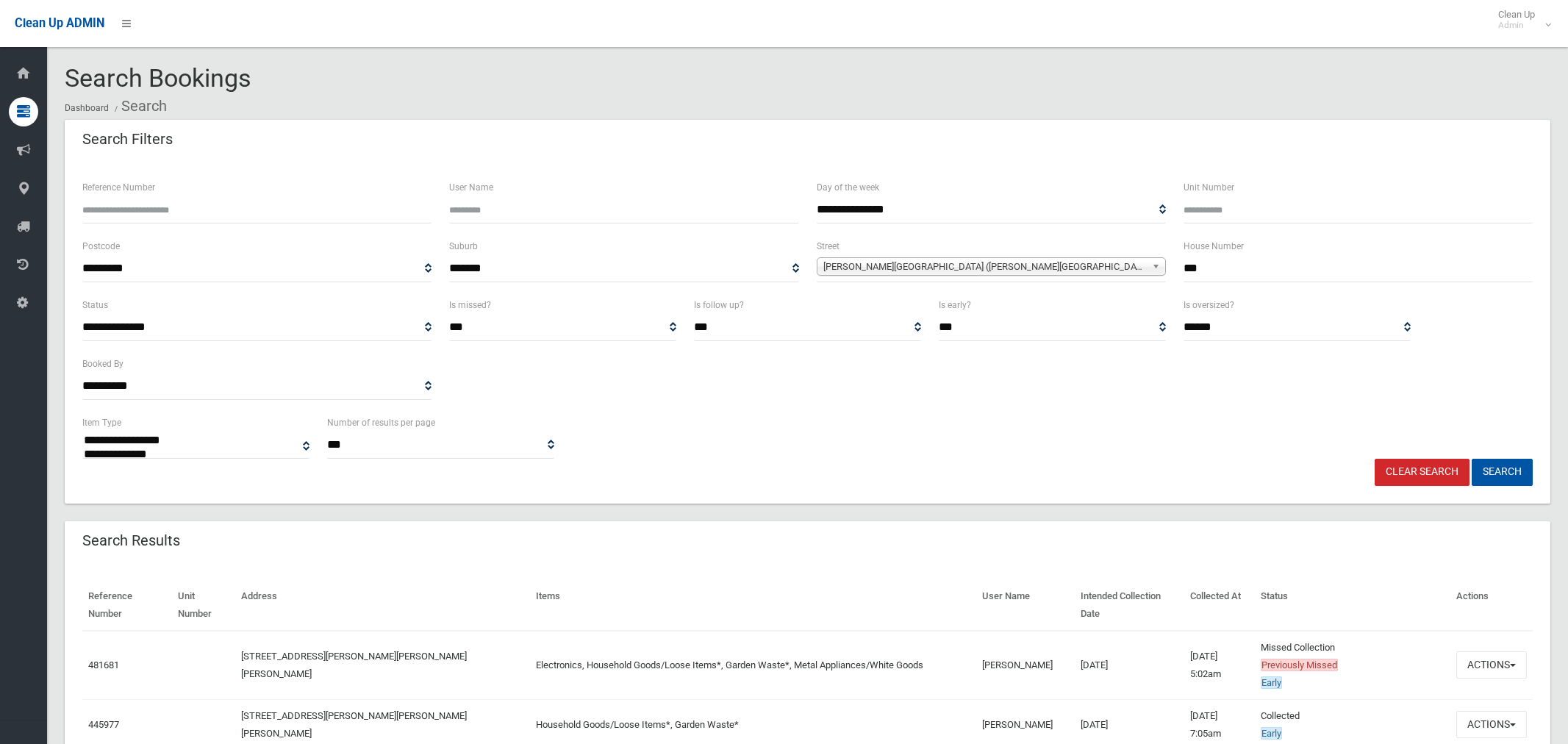
select select
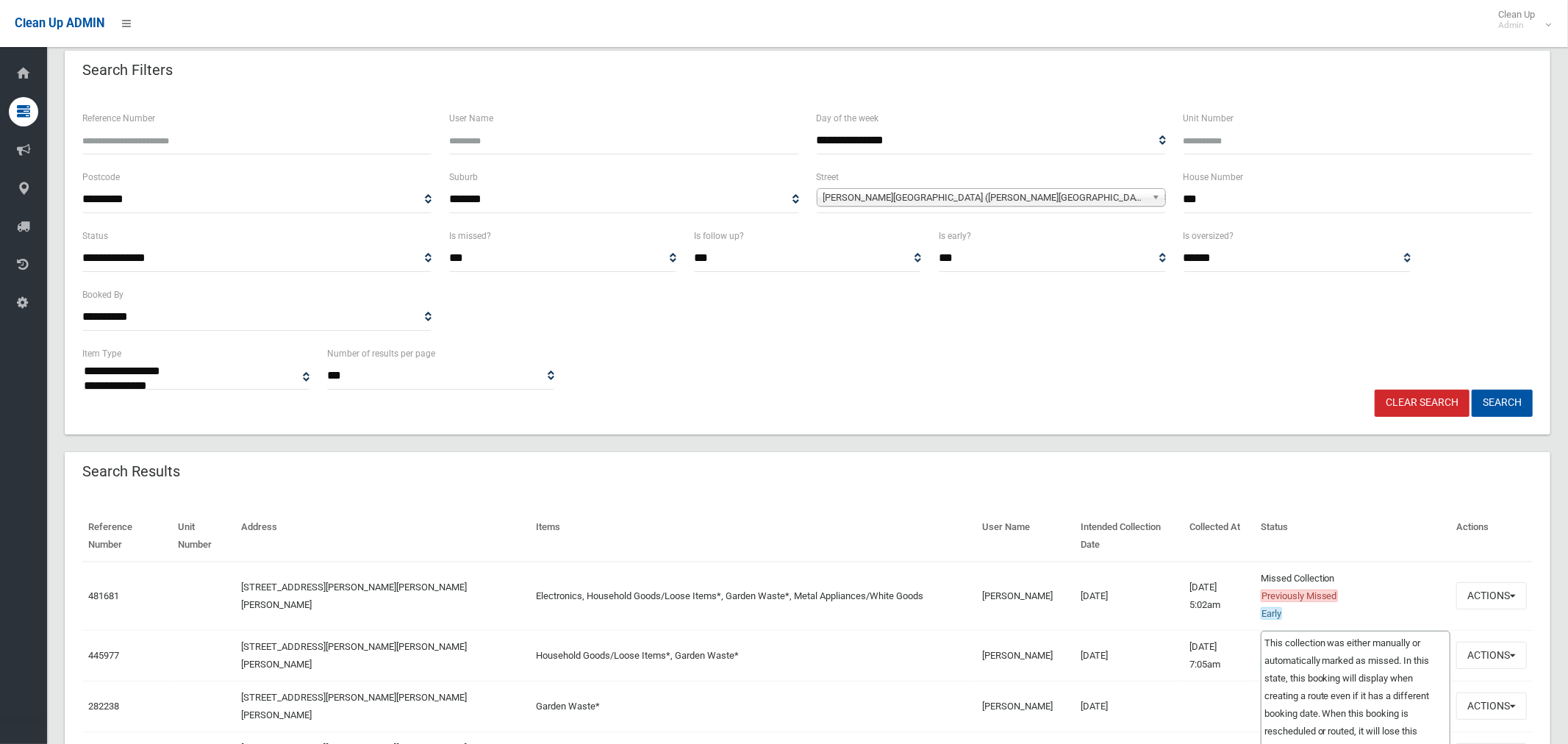
scroll to position [122, 0]
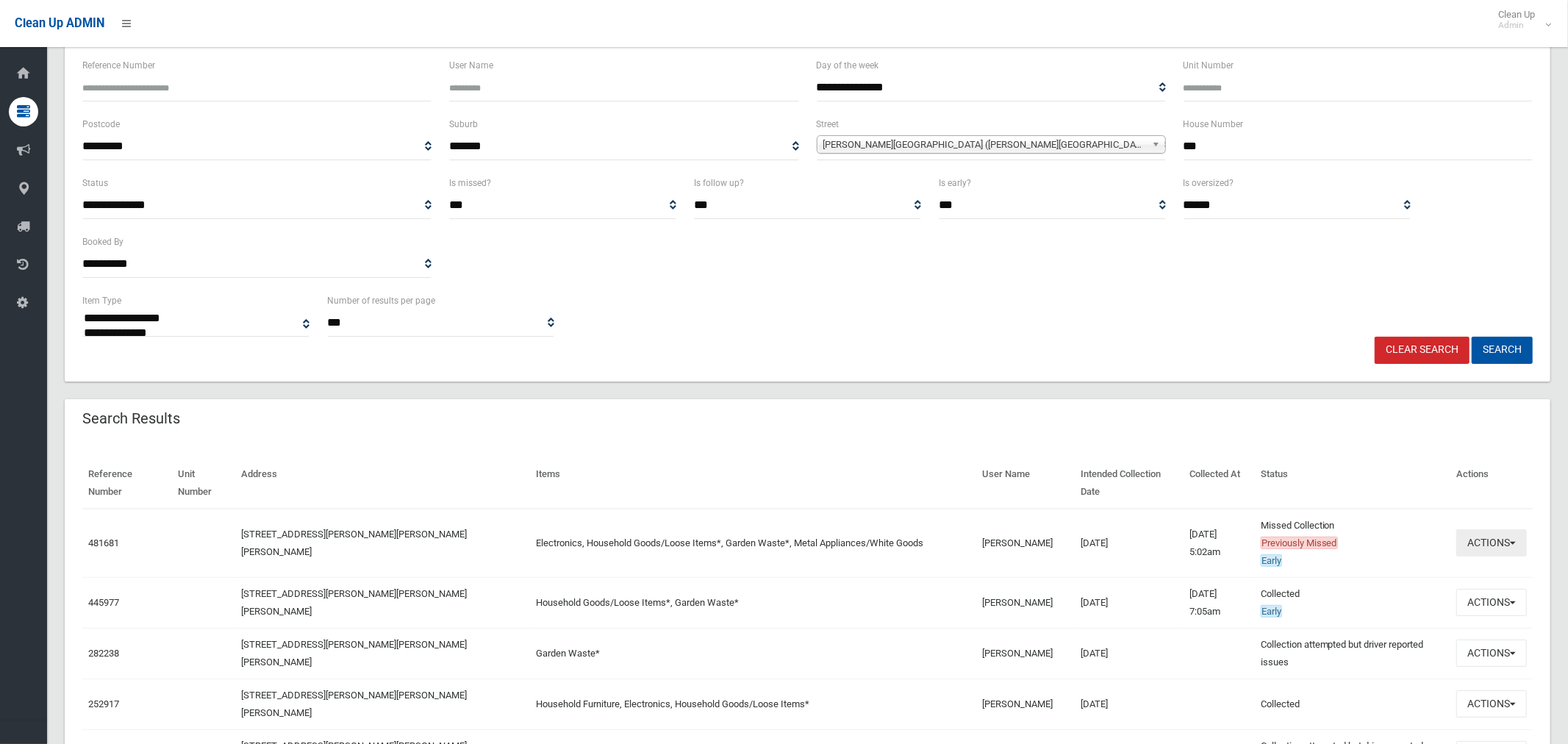
click at [1507, 530] on button "Actions" at bounding box center [1492, 543] width 71 height 27
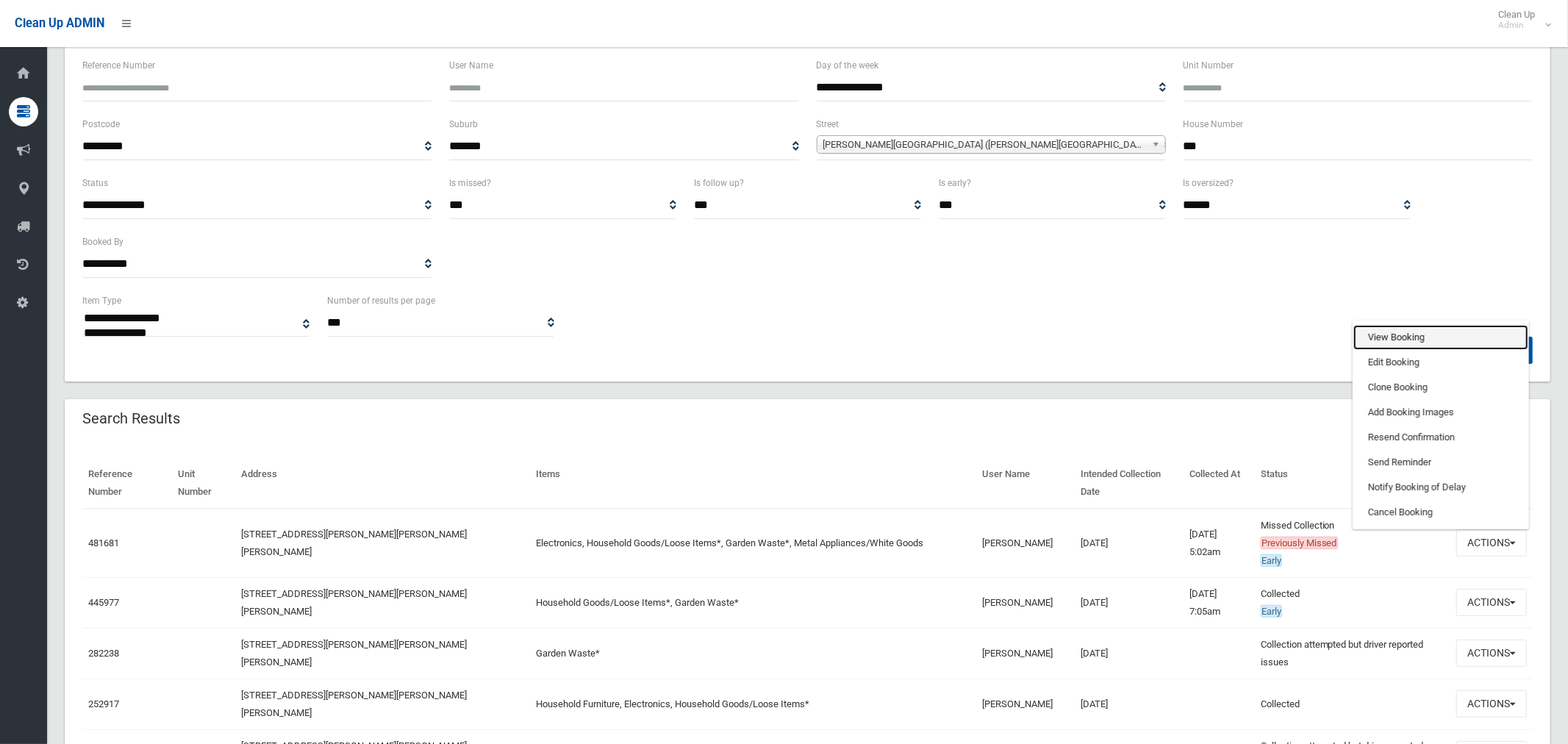
click at [1408, 325] on link "View Booking" at bounding box center [1441, 337] width 175 height 25
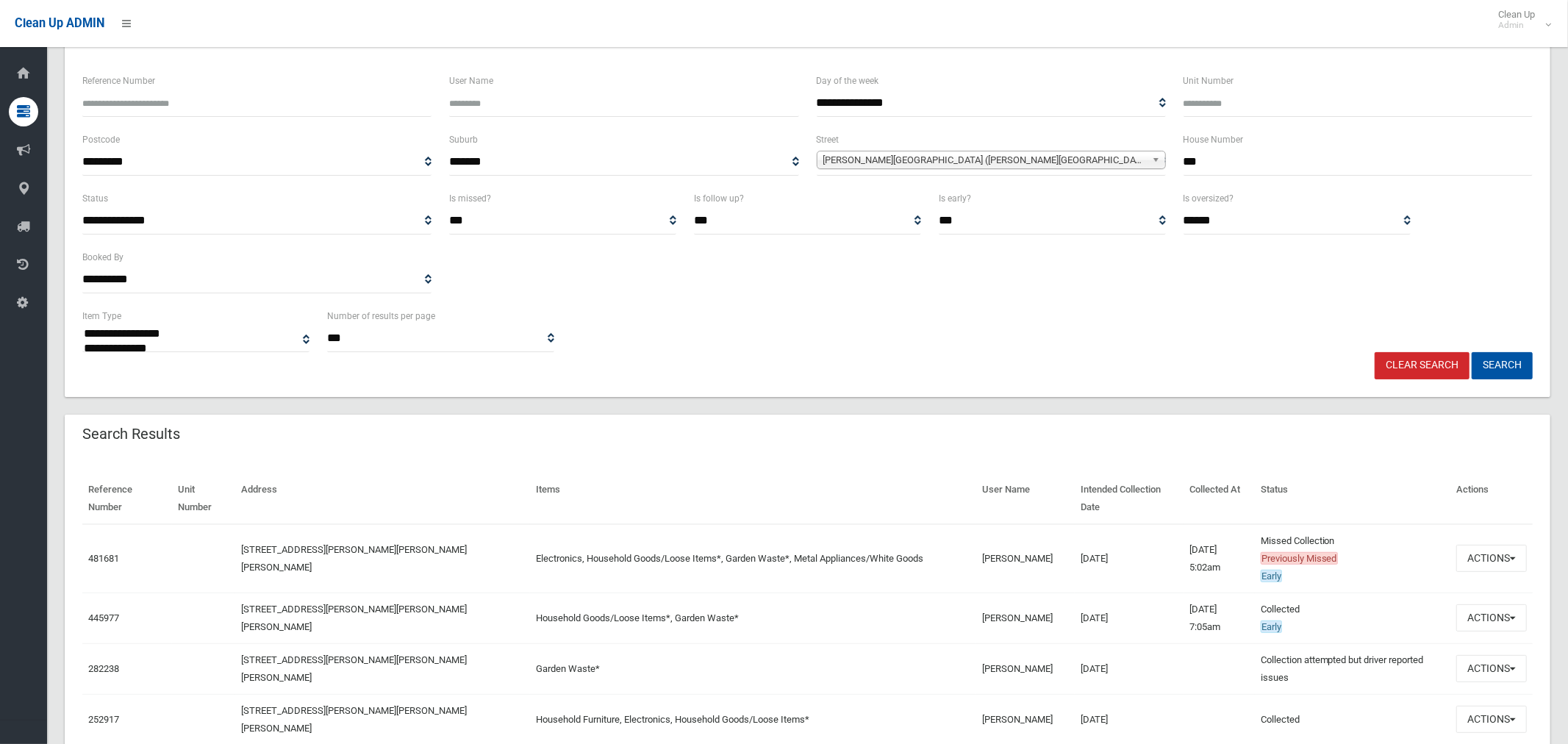
scroll to position [106, 0]
drag, startPoint x: 1213, startPoint y: 171, endPoint x: 1165, endPoint y: 167, distance: 48.2
click at [1165, 167] on div "**********" at bounding box center [808, 162] width 1468 height 59
type input "*"
click at [992, 164] on span "Hector Street (CHESTER HILL 2162)" at bounding box center [985, 162] width 323 height 18
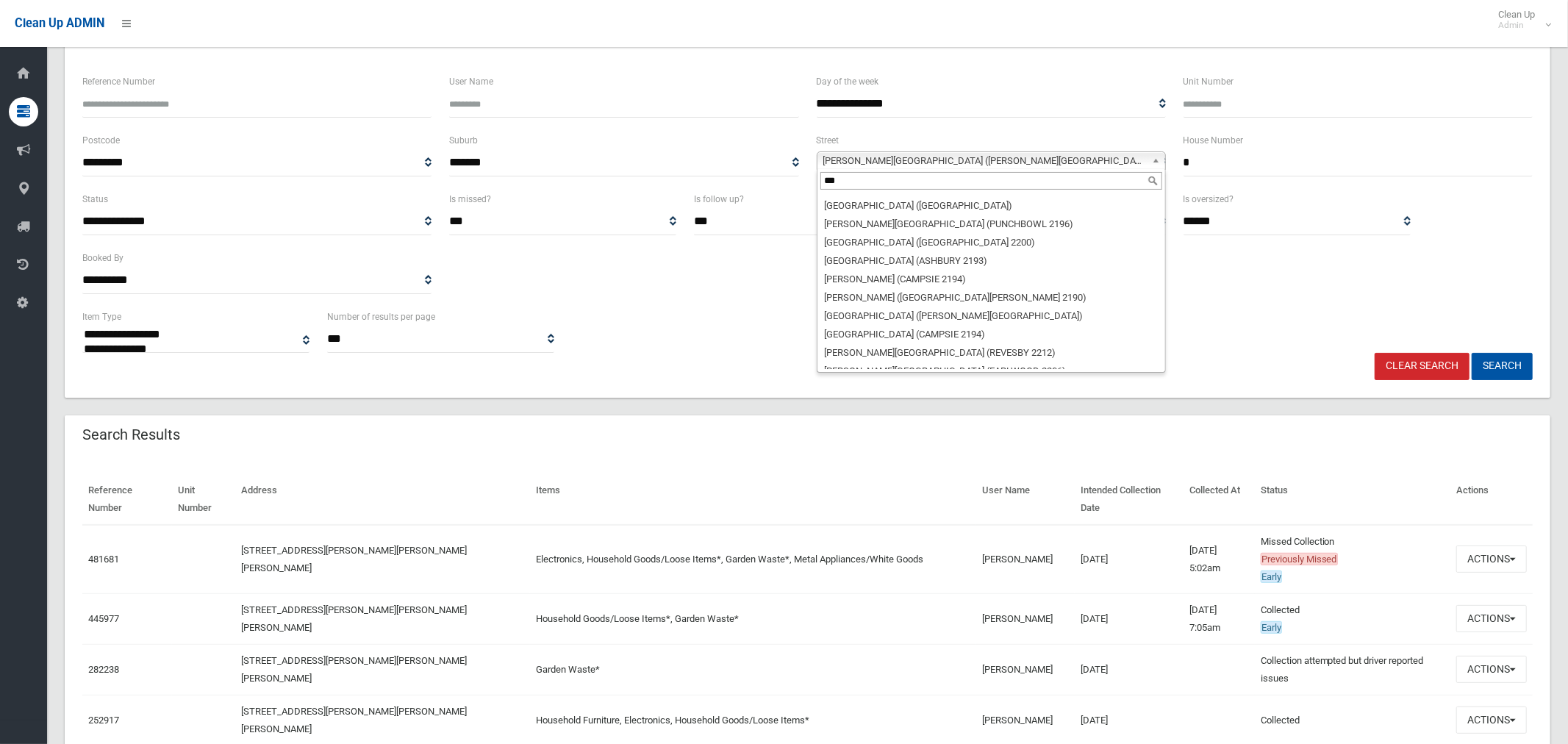
scroll to position [0, 0]
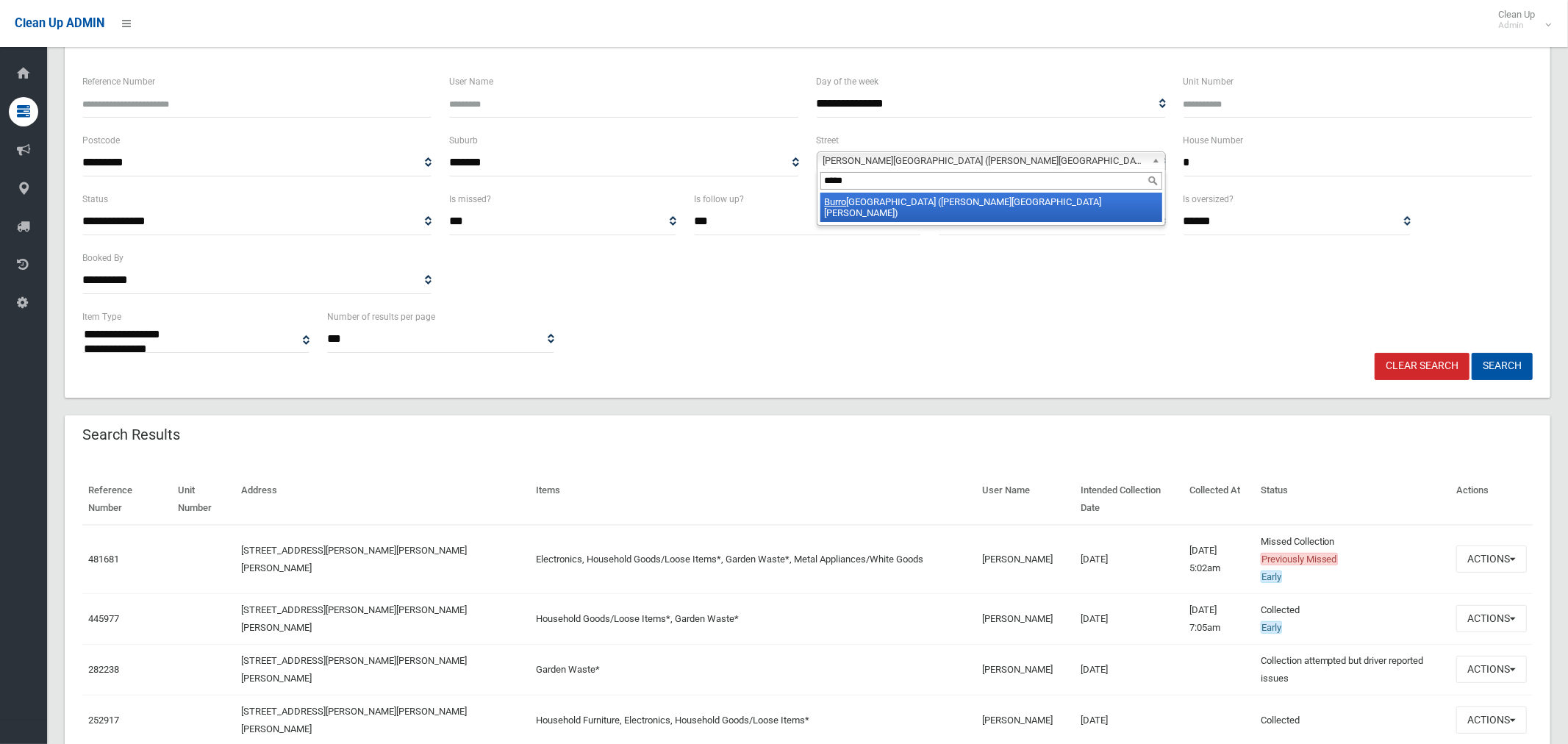
type input "*****"
click at [996, 203] on li "Burro ws Avenue (CHESTER HILL 2162)" at bounding box center [991, 207] width 342 height 30
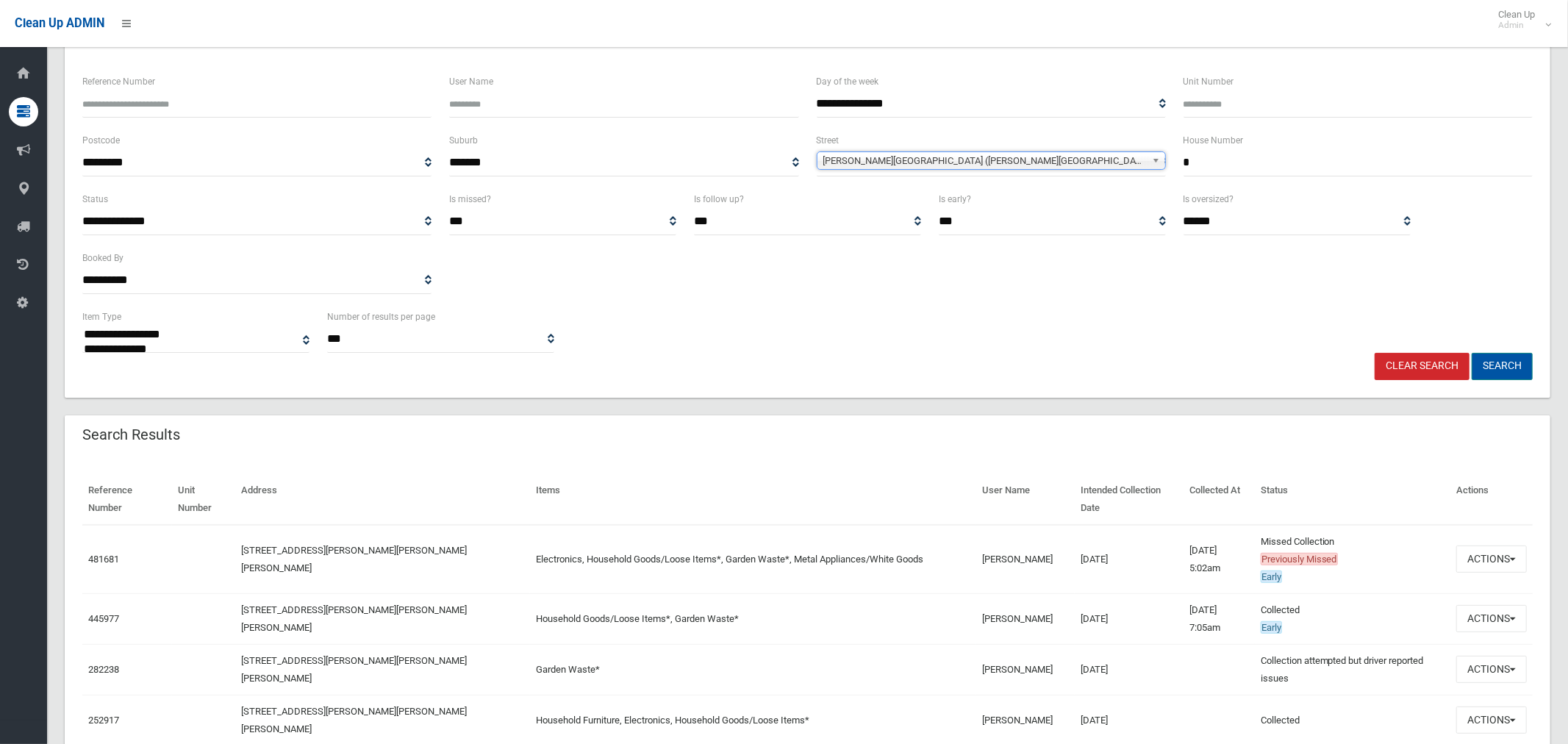
click at [1519, 363] on button "Search" at bounding box center [1502, 366] width 61 height 27
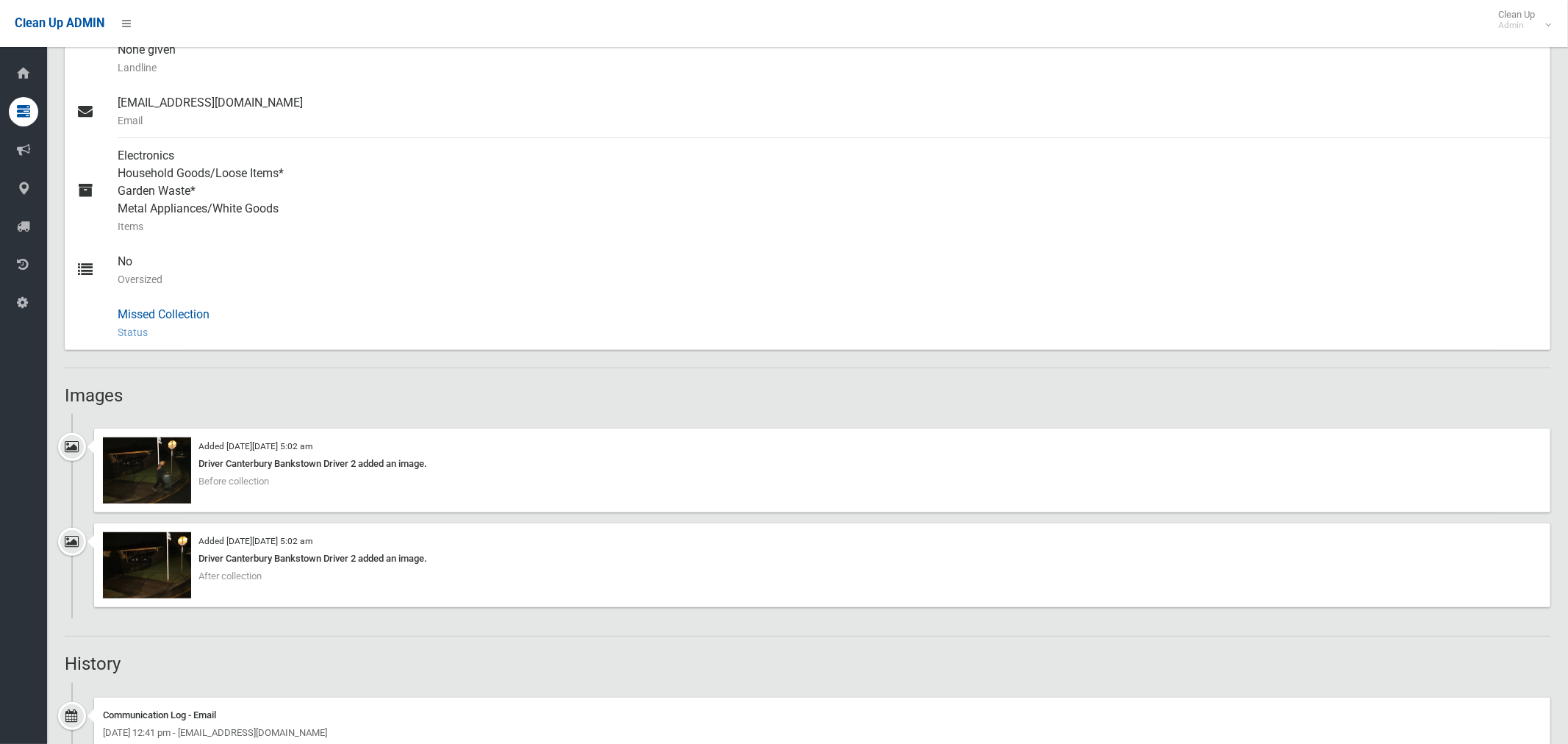
scroll to position [625, 0]
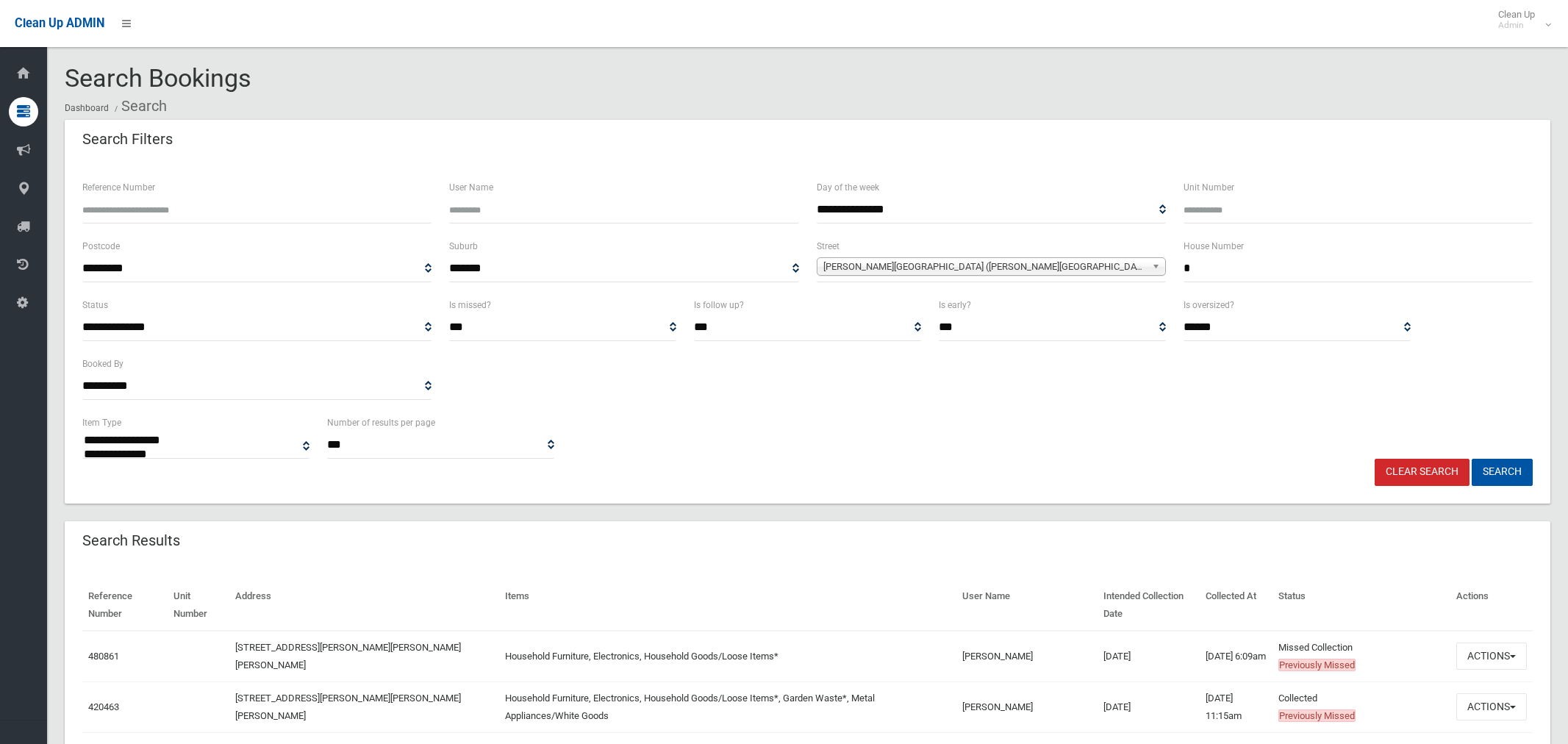
select select
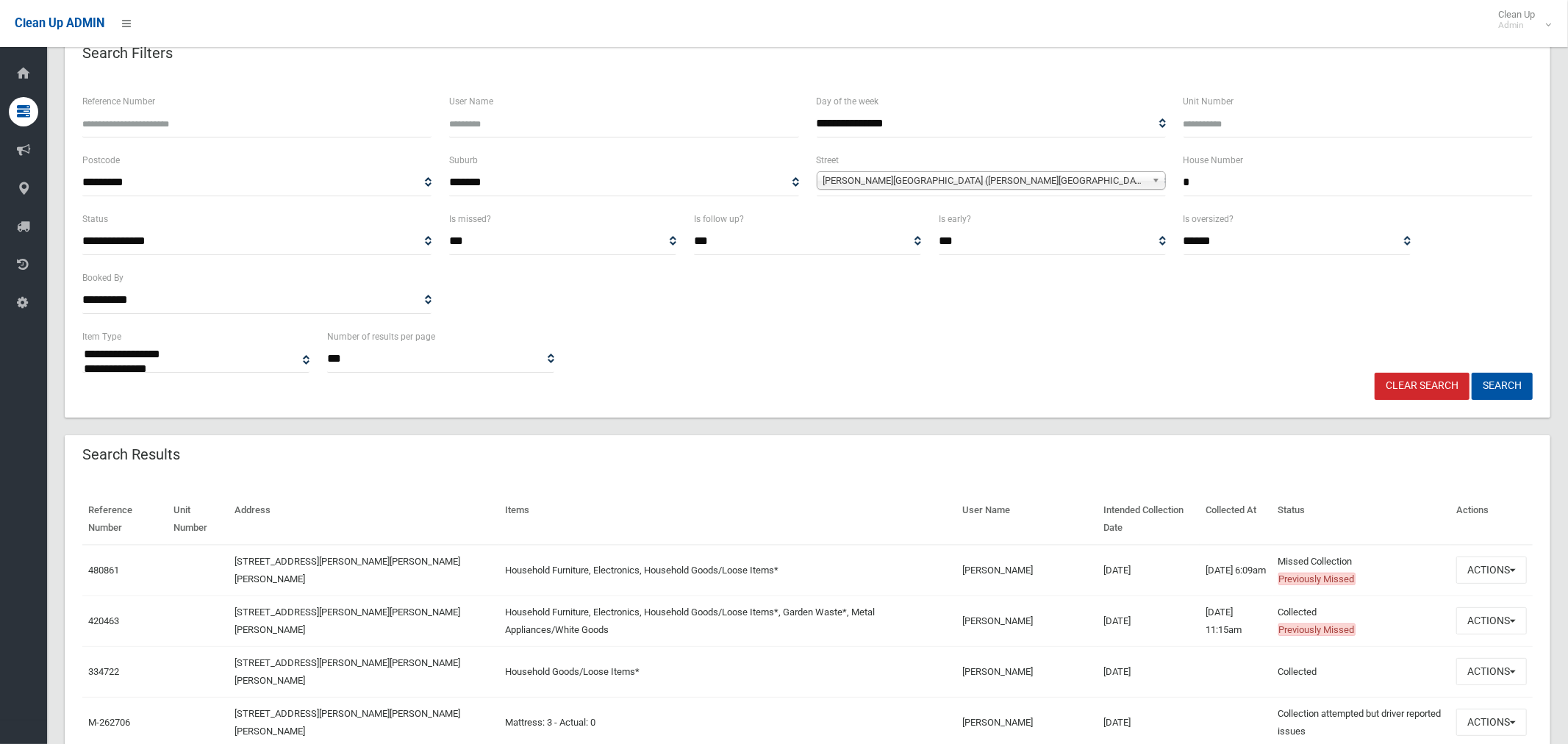
scroll to position [118, 0]
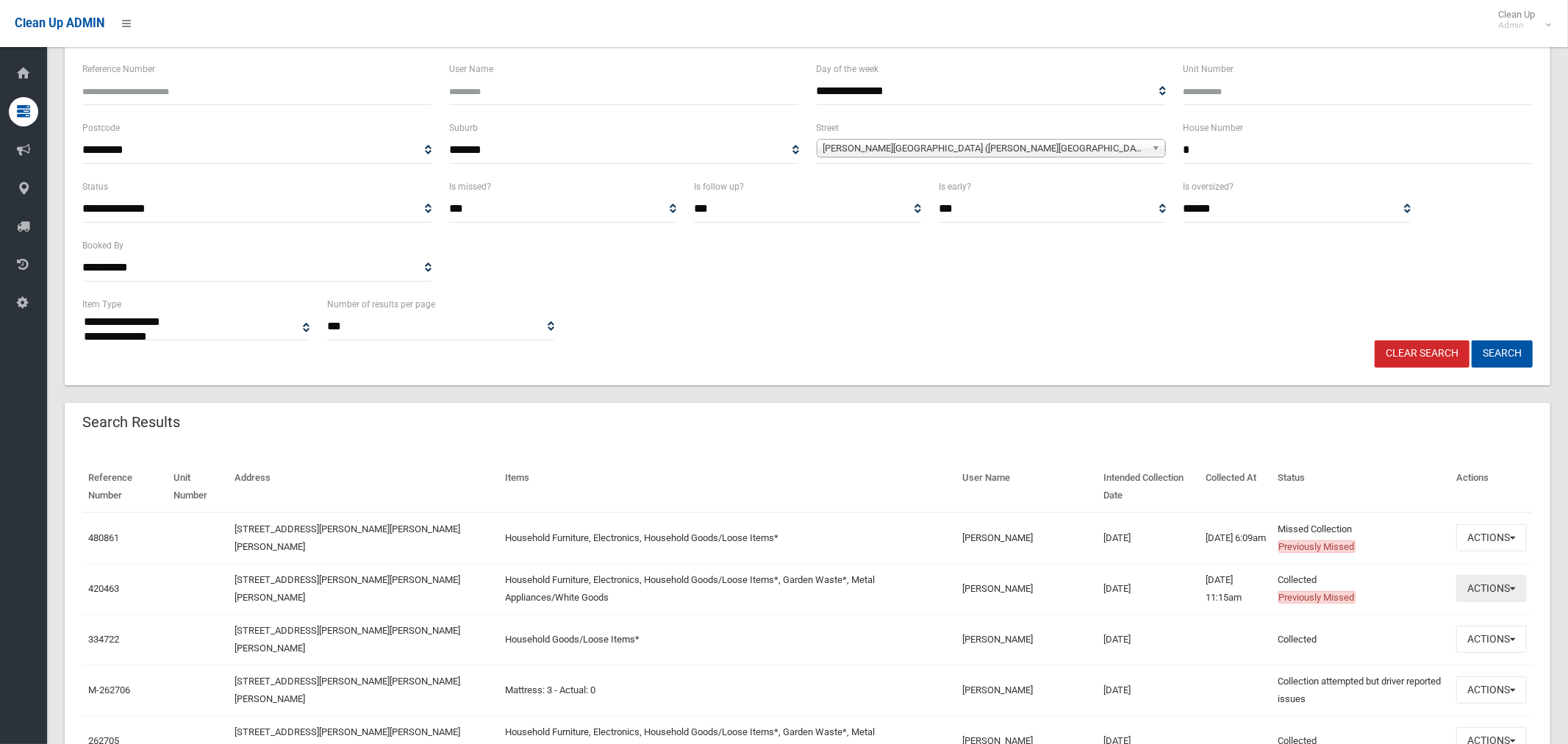
click at [1498, 590] on button "Actions" at bounding box center [1492, 589] width 71 height 27
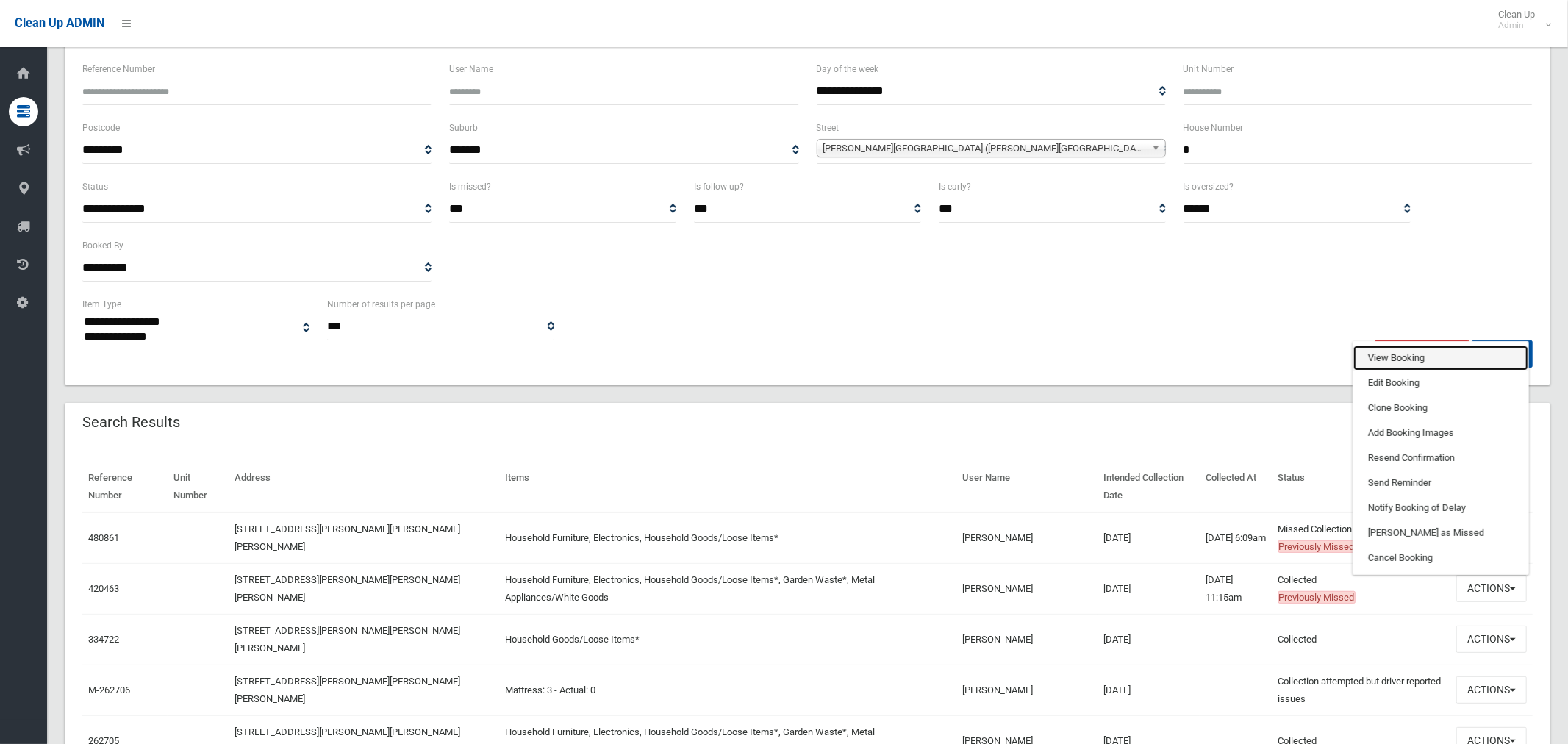
click at [1399, 356] on link "View Booking" at bounding box center [1441, 358] width 175 height 25
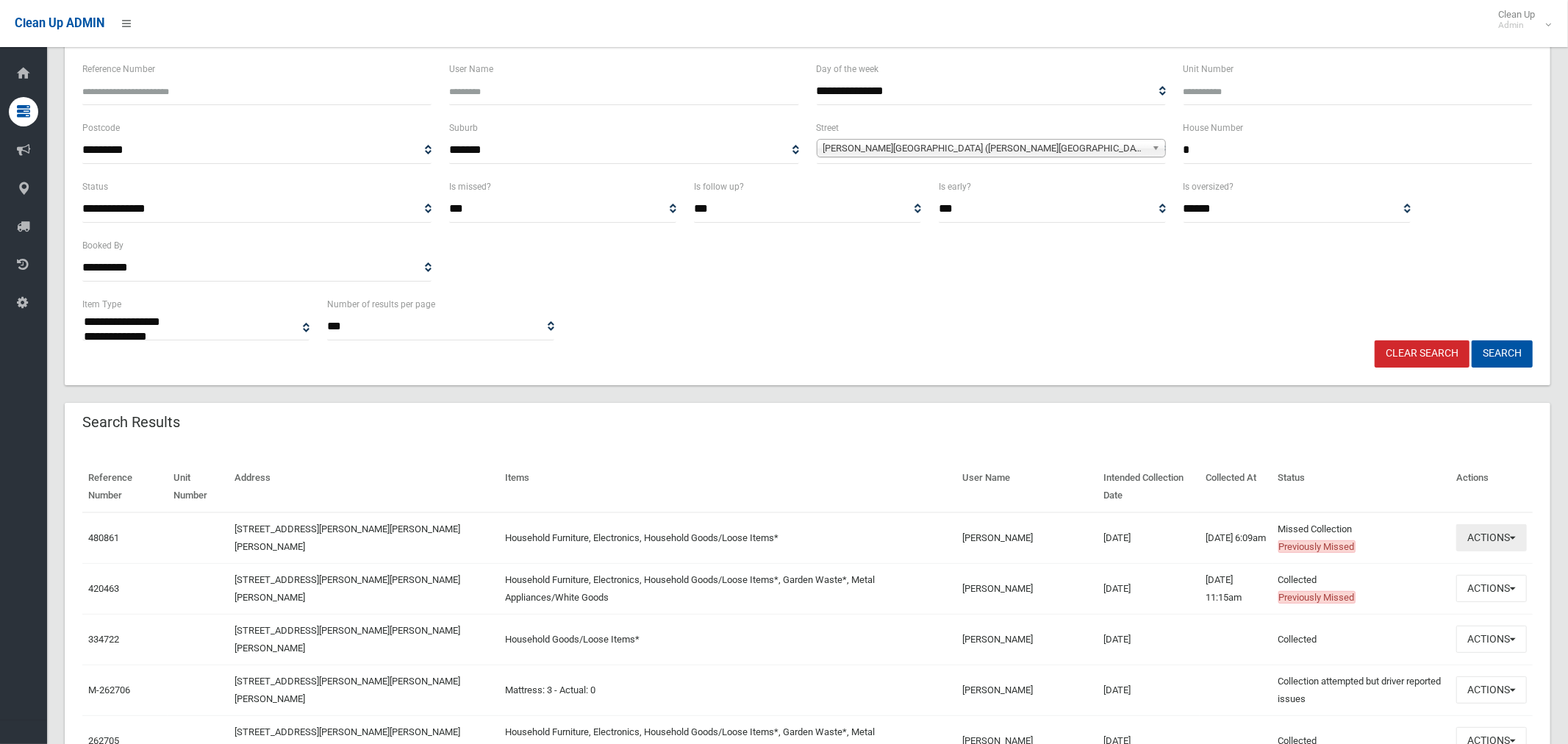
click at [1478, 534] on button "Actions" at bounding box center [1492, 538] width 71 height 27
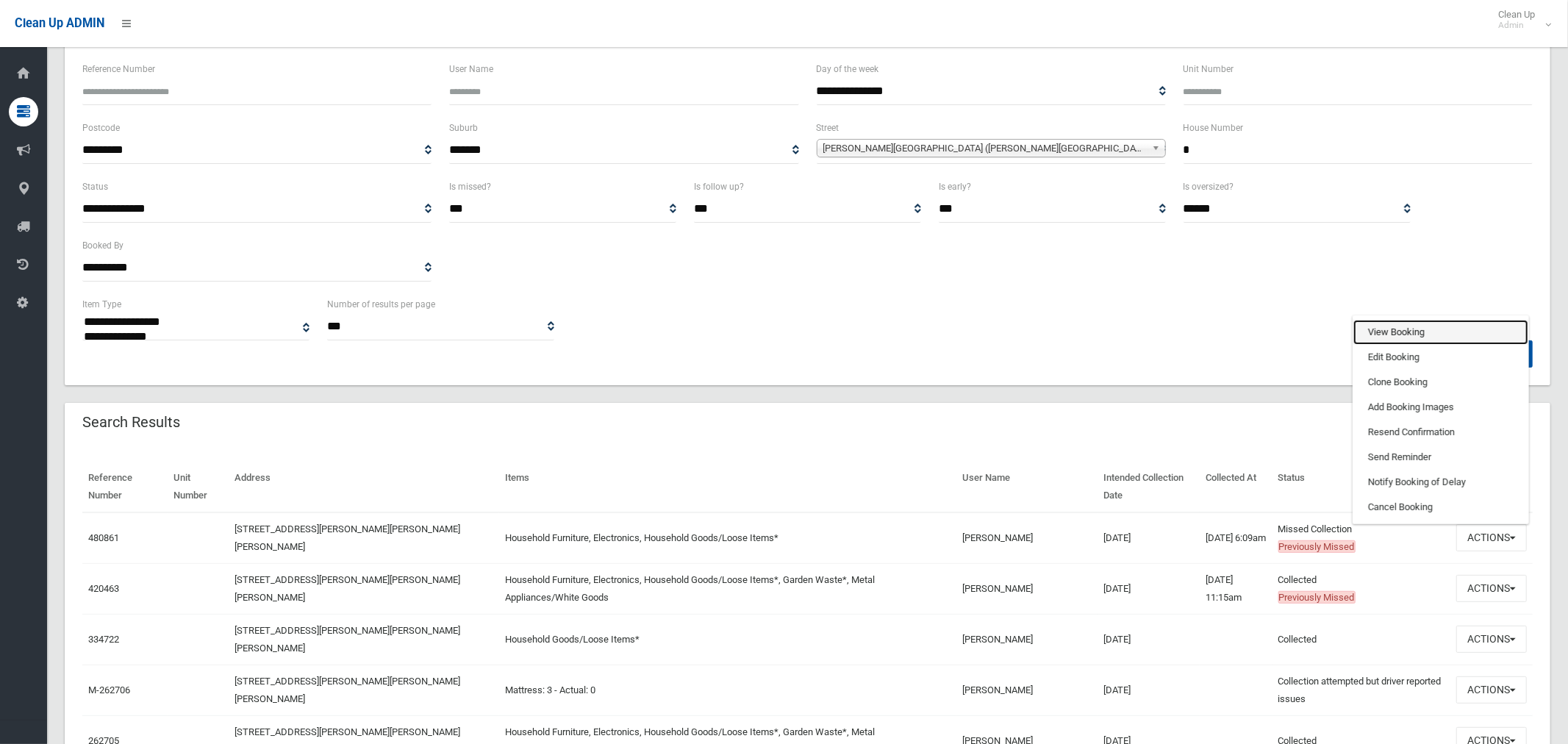
click at [1410, 326] on link "View Booking" at bounding box center [1441, 332] width 175 height 25
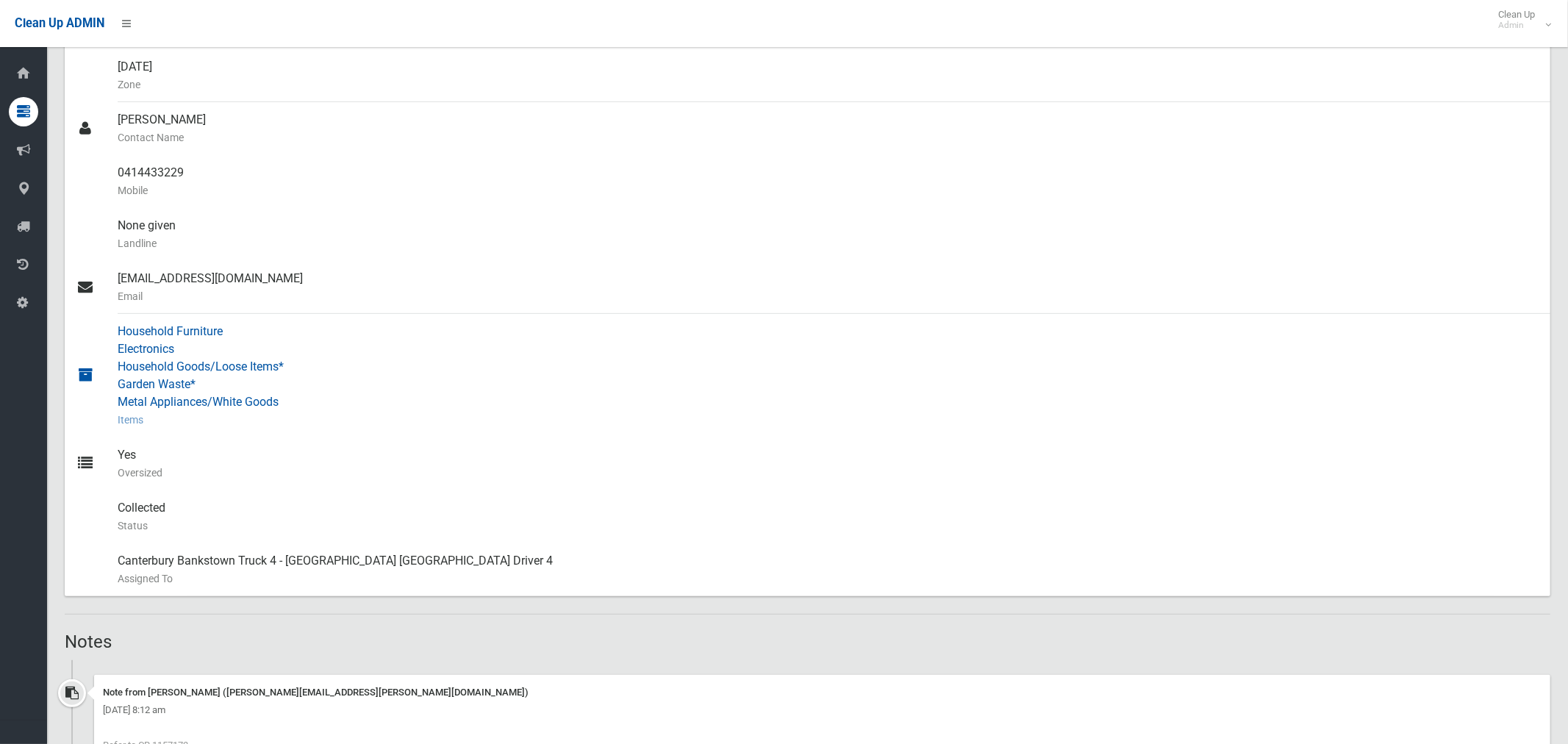
scroll to position [697, 0]
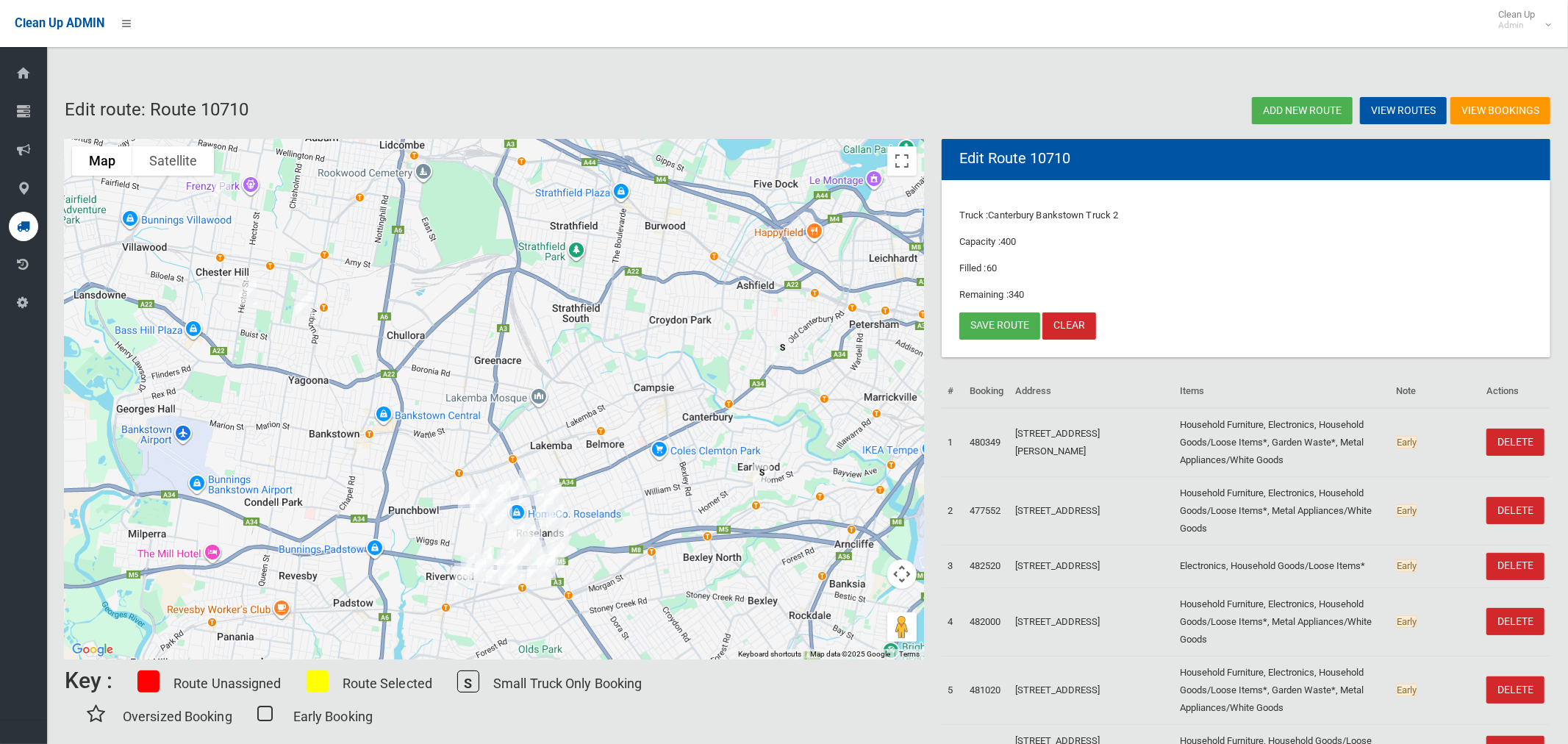
click at [15, 227] on div at bounding box center [23, 226] width 30 height 30
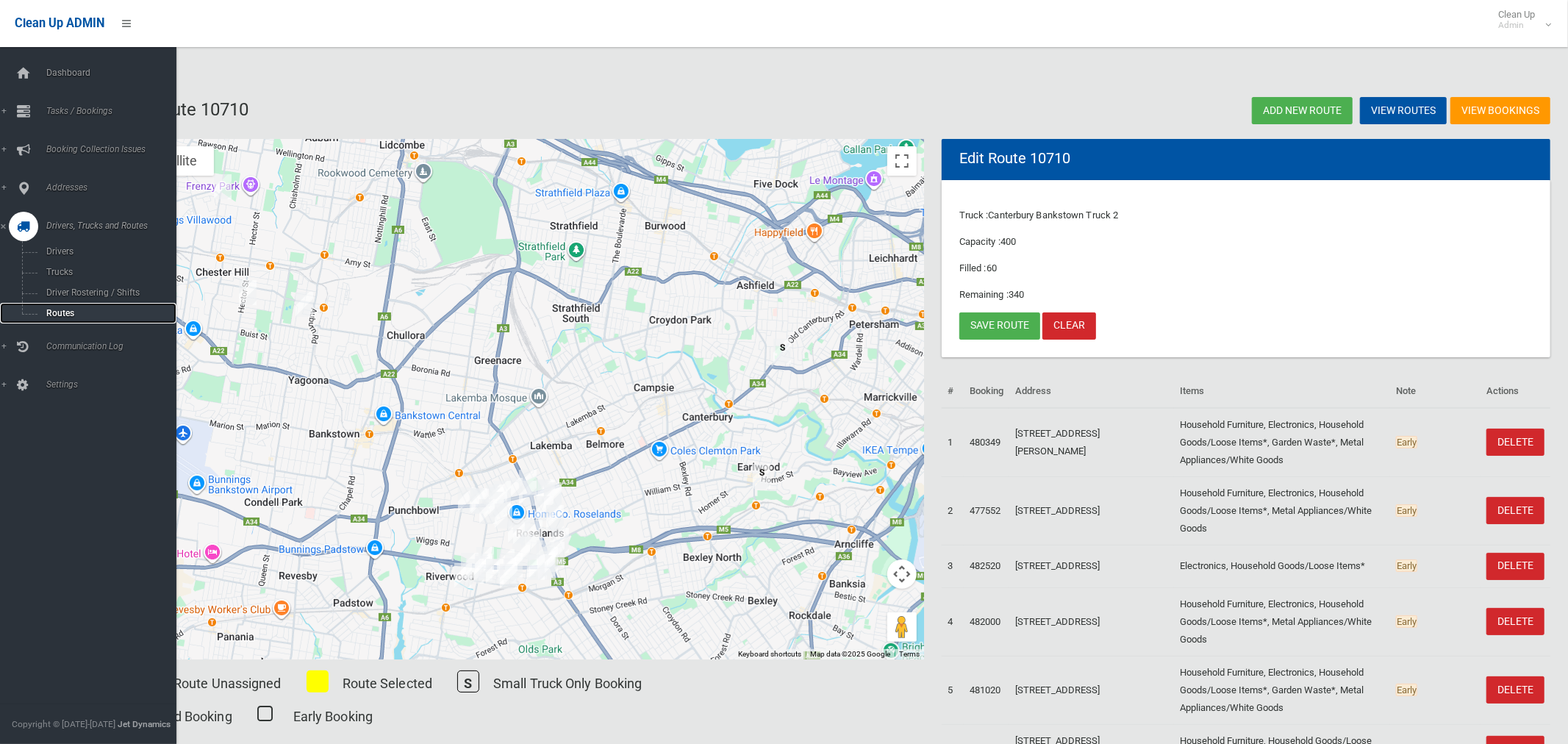
click at [63, 312] on span "Routes" at bounding box center [103, 312] width 122 height 10
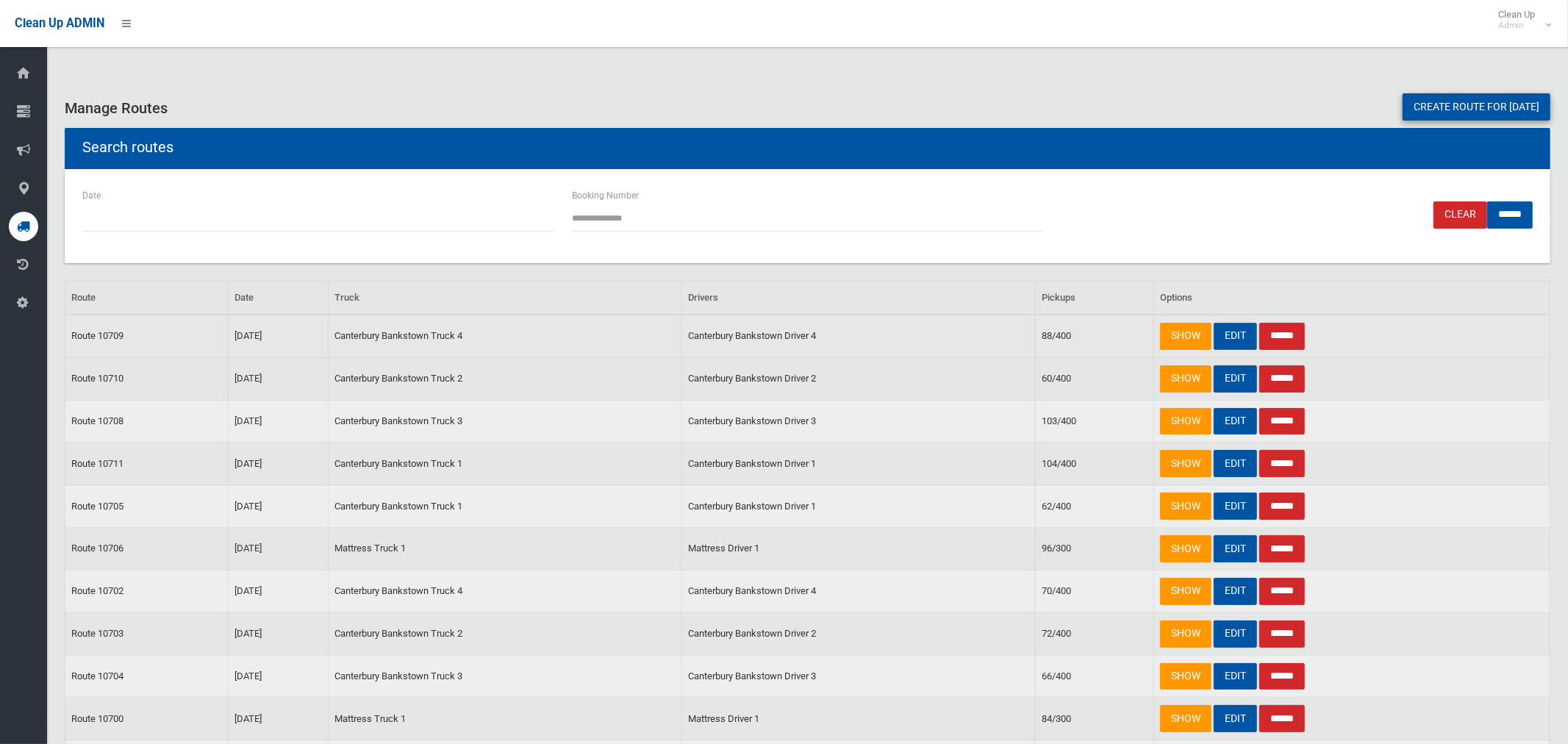
click at [1230, 338] on link "EDIT" at bounding box center [1235, 337] width 43 height 27
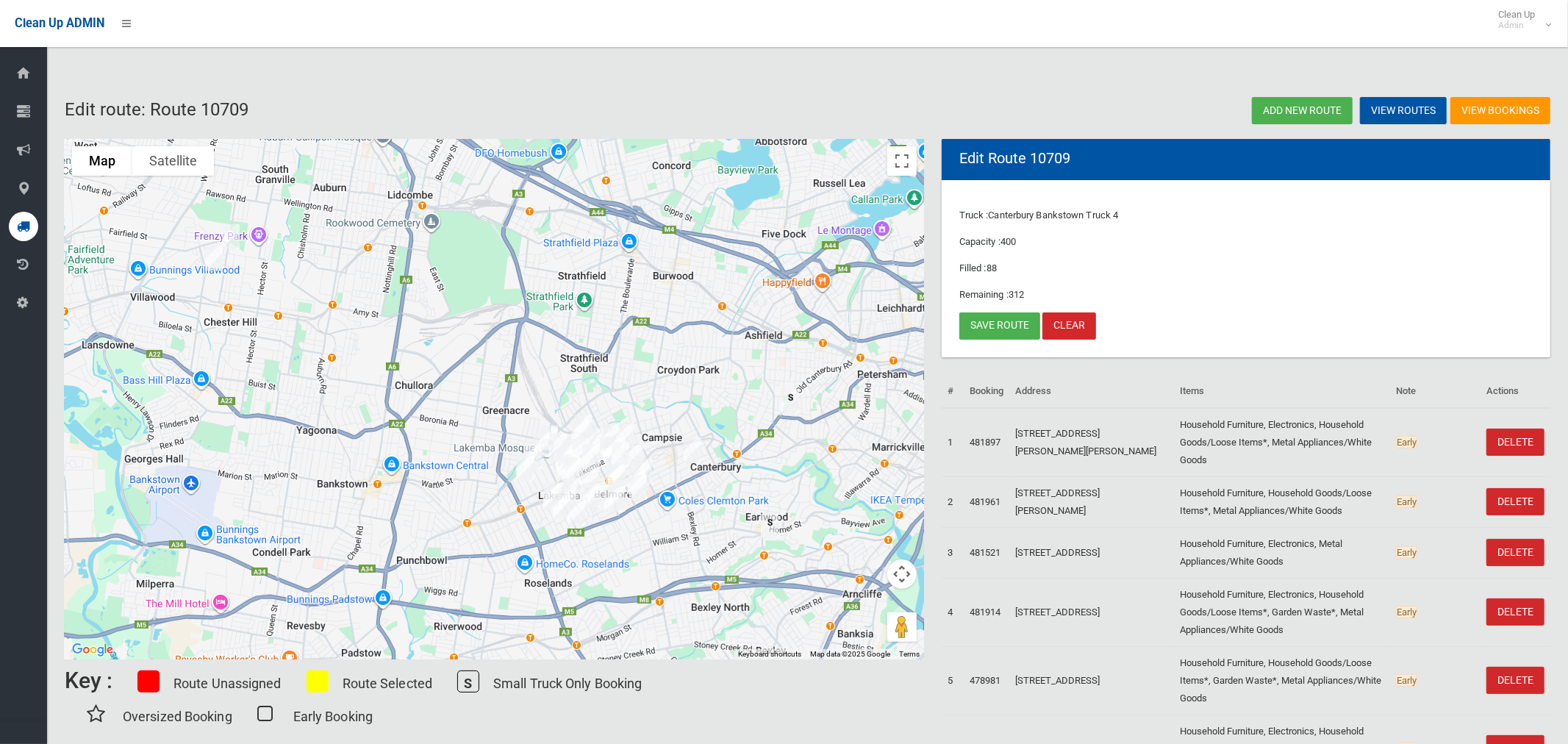
click at [237, 241] on img "5 Burrows Avenue, CHESTER HILL NSW 2162" at bounding box center [231, 236] width 30 height 37
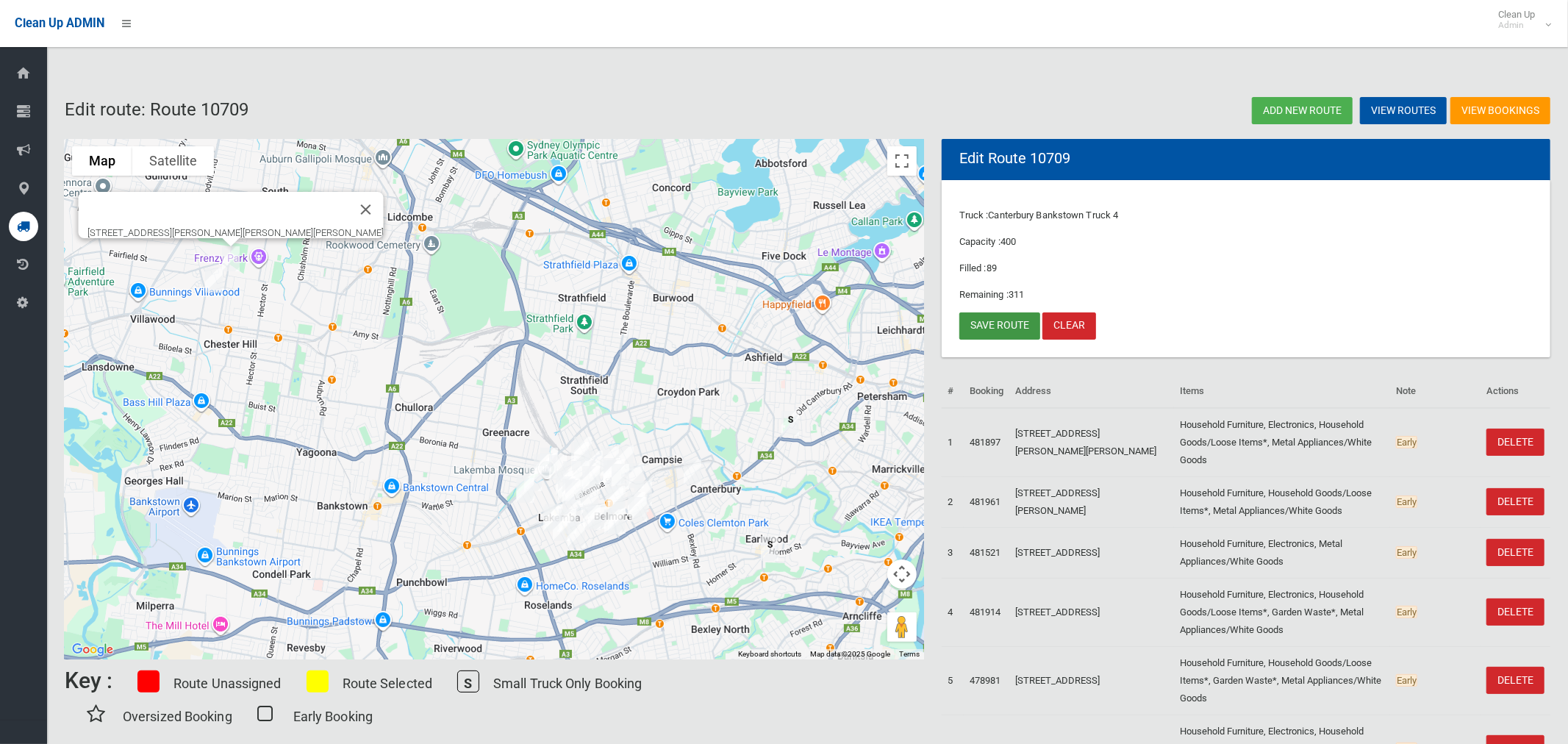
click at [995, 328] on link "Save route" at bounding box center [1000, 326] width 81 height 27
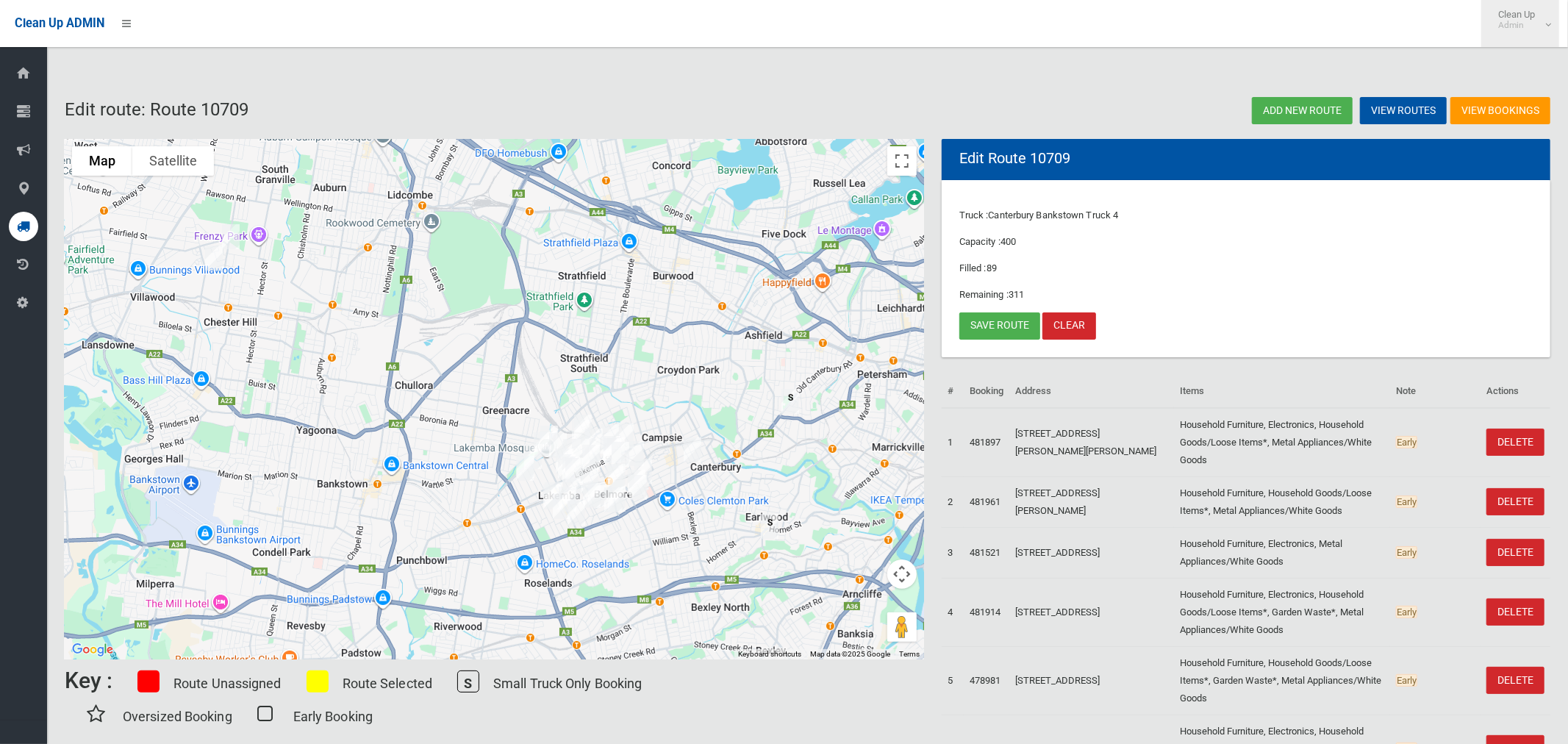
click at [1550, 26] on link "Clean Up Admin" at bounding box center [1520, 23] width 78 height 47
click at [1519, 71] on link "Logout" at bounding box center [1520, 64] width 76 height 25
